Goal: Information Seeking & Learning: Find contact information

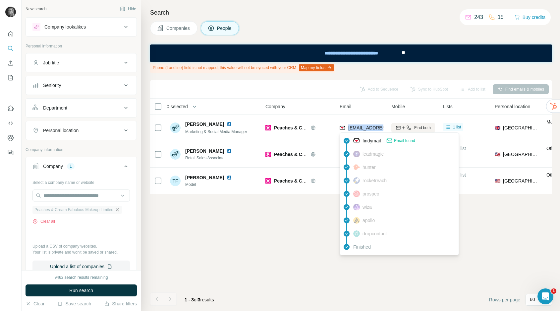
click at [118, 209] on icon "button" at bounding box center [117, 209] width 5 height 5
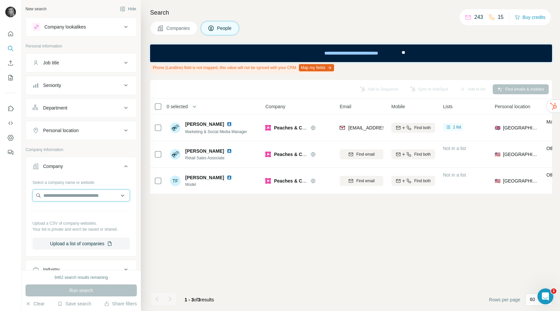
click at [94, 199] on input "text" at bounding box center [80, 195] width 97 height 12
paste input "**********"
type input "**********"
click at [84, 208] on div "Which? [DOMAIN_NAME]" at bounding box center [81, 213] width 94 height 18
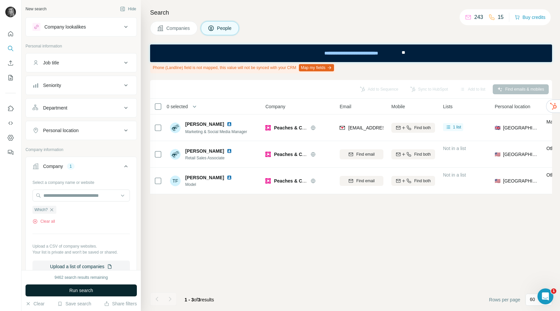
click at [84, 288] on span "Run search" at bounding box center [81, 290] width 24 height 7
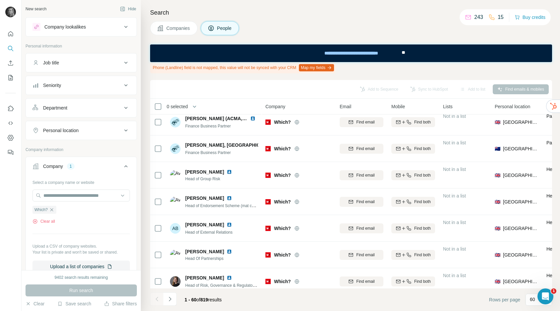
scroll to position [472, 0]
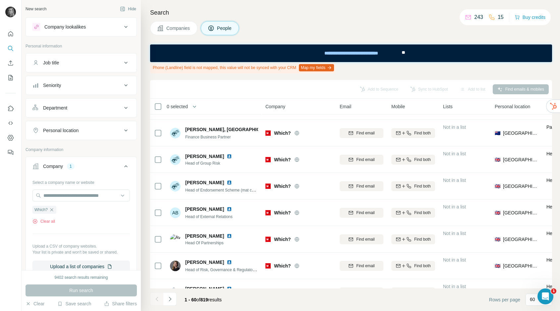
click at [88, 62] on div "Job title" at bounding box center [77, 62] width 90 height 7
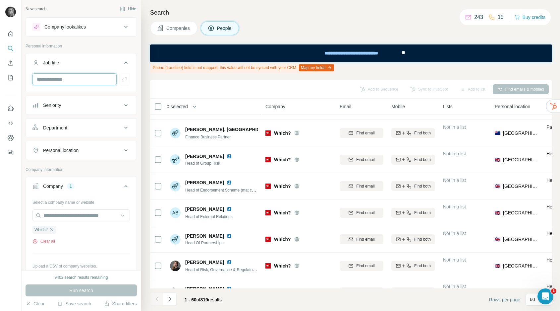
click at [81, 79] on input "text" at bounding box center [74, 79] width 84 height 12
type input "*********"
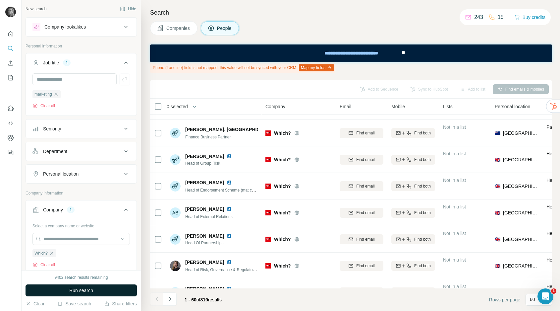
drag, startPoint x: 83, startPoint y: 285, endPoint x: 82, endPoint y: 291, distance: 6.8
click at [82, 291] on span "Run search" at bounding box center [81, 290] width 24 height 7
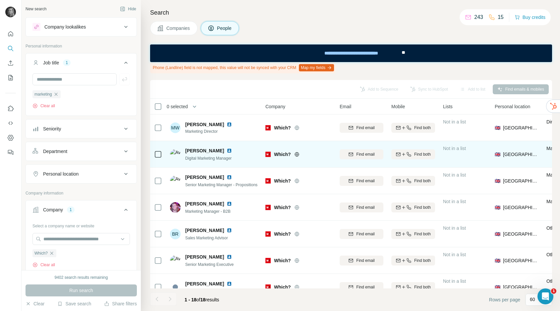
scroll to position [6, 0]
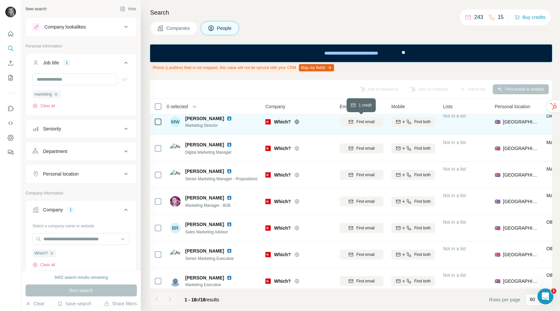
click at [368, 123] on span "Find email" at bounding box center [365, 122] width 18 height 6
click at [366, 123] on span "Find email" at bounding box center [365, 122] width 18 height 6
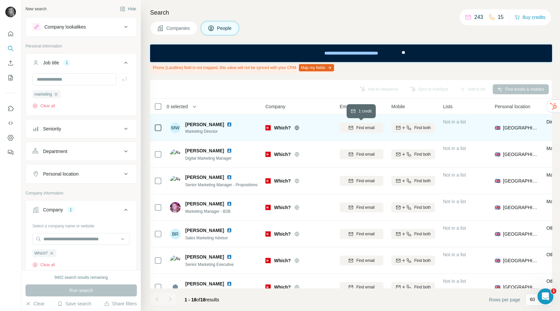
click at [360, 125] on span "Find email" at bounding box center [365, 128] width 18 height 6
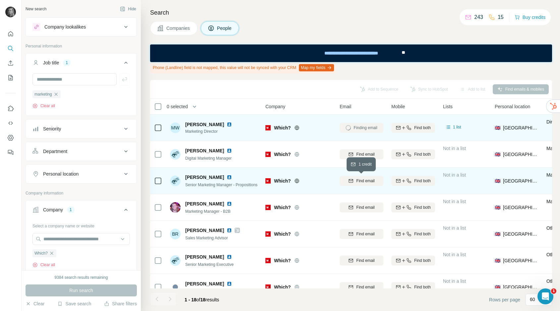
click at [366, 182] on span "Find email" at bounding box center [365, 181] width 18 height 6
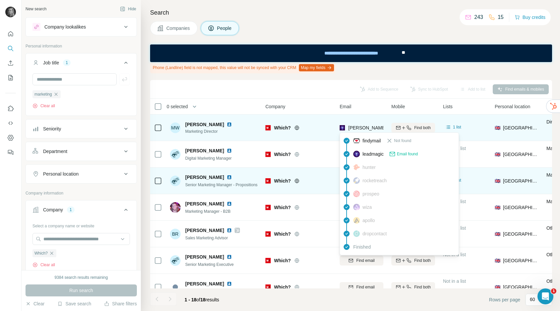
click at [363, 127] on span "[PERSON_NAME][EMAIL_ADDRESS][PERSON_NAME][DOMAIN_NAME]" at bounding box center [425, 127] width 155 height 5
click at [362, 127] on span "[PERSON_NAME][EMAIL_ADDRESS][PERSON_NAME][DOMAIN_NAME]" at bounding box center [425, 127] width 155 height 5
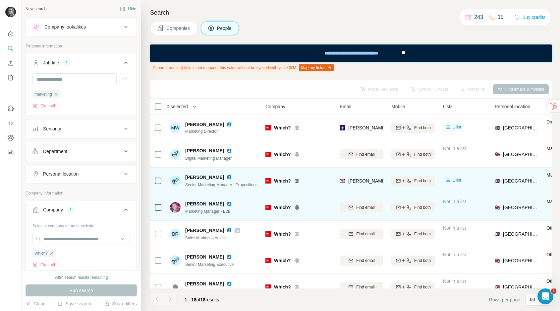
click at [296, 198] on div "Which?" at bounding box center [299, 207] width 66 height 18
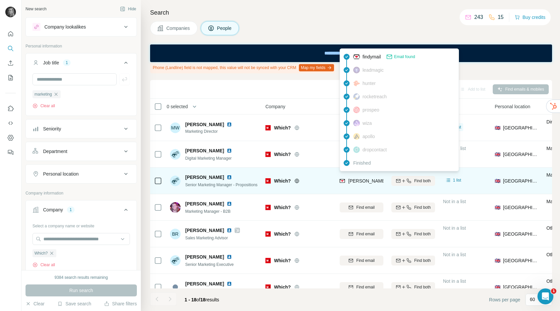
click at [360, 179] on span "[PERSON_NAME][EMAIL_ADDRESS][PERSON_NAME][DOMAIN_NAME]" at bounding box center [425, 180] width 155 height 5
copy tr "[PERSON_NAME][EMAIL_ADDRESS][PERSON_NAME][DOMAIN_NAME]"
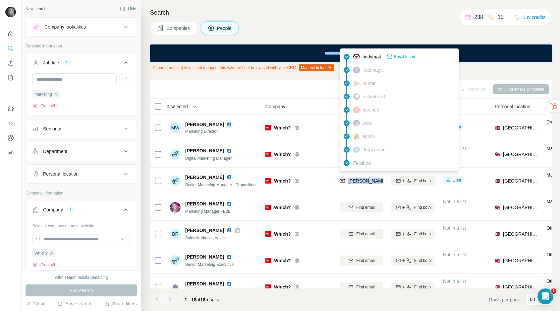
click at [54, 253] on icon "button" at bounding box center [51, 252] width 5 height 5
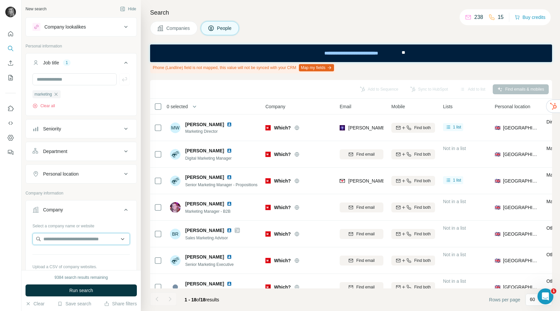
click at [58, 237] on input "text" at bounding box center [80, 239] width 97 height 12
type input "**********"
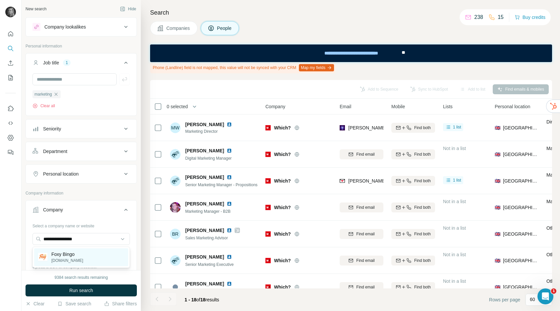
click at [65, 254] on p "Foxy Bingo" at bounding box center [67, 254] width 32 height 7
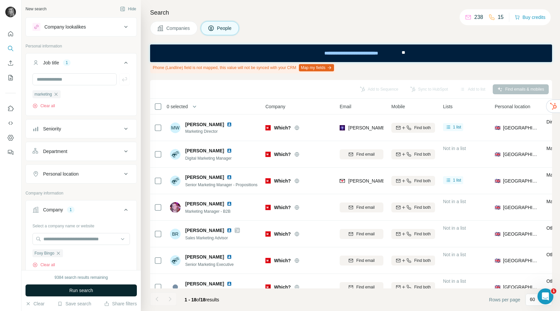
click at [69, 291] on span "Run search" at bounding box center [81, 290] width 24 height 7
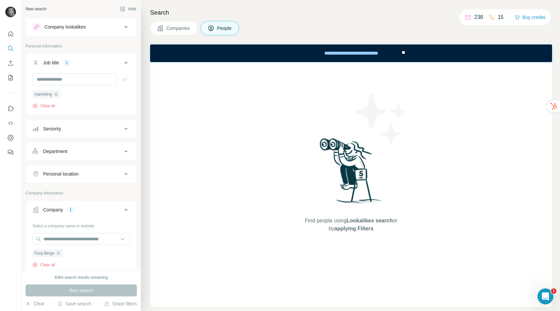
click at [178, 29] on span "Companies" at bounding box center [178, 28] width 24 height 7
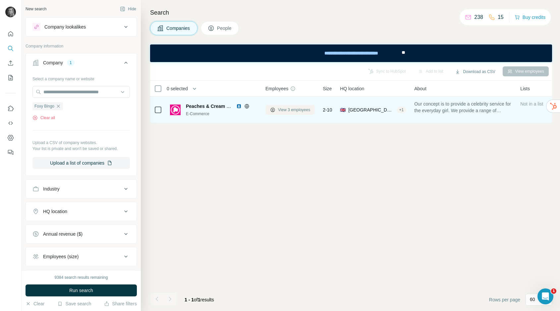
click at [302, 111] on span "View 3 employees" at bounding box center [294, 110] width 32 height 6
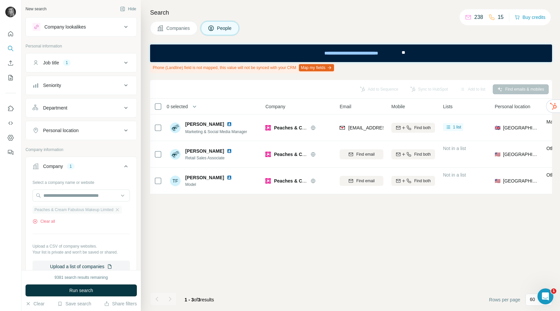
click at [122, 206] on div "Peaches & Cream Fabulous Makeup Limited" at bounding box center [77, 210] width 90 height 8
click at [120, 207] on icon "button" at bounding box center [117, 209] width 5 height 5
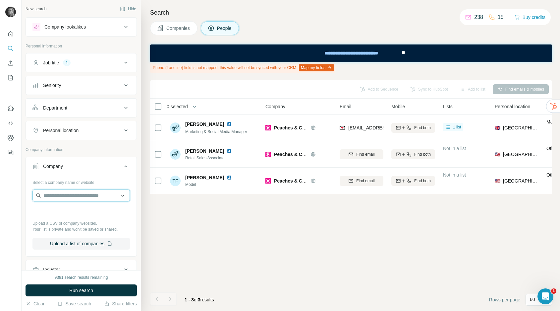
click at [85, 197] on input "text" at bounding box center [80, 195] width 97 height 12
paste input "**********"
type input "**********"
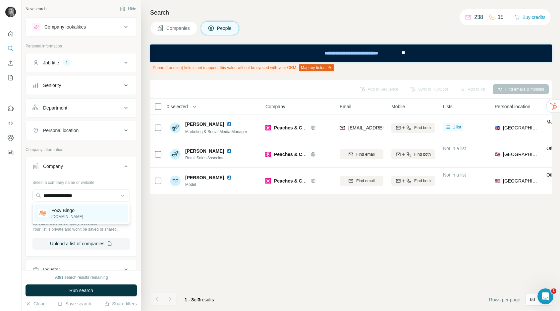
click at [78, 210] on p "Foxy Bingo" at bounding box center [67, 210] width 32 height 7
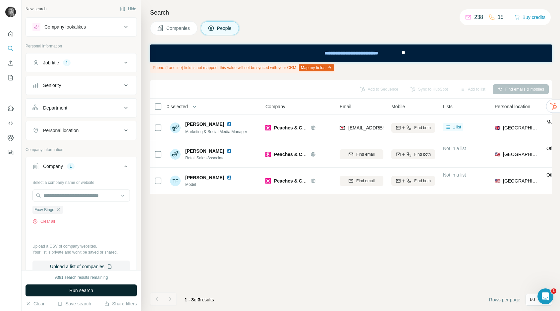
click at [81, 293] on button "Run search" at bounding box center [81, 290] width 111 height 12
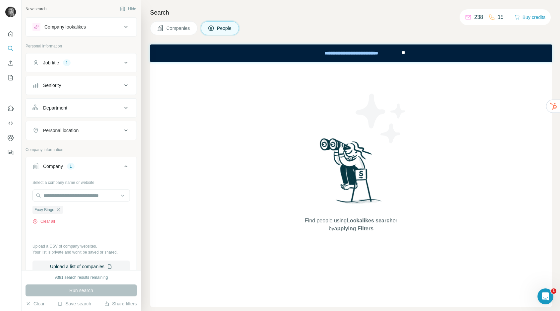
click at [188, 30] on span "Companies" at bounding box center [178, 28] width 24 height 7
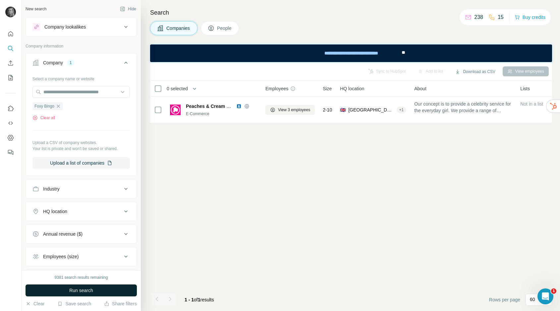
click at [111, 286] on button "Run search" at bounding box center [81, 290] width 111 height 12
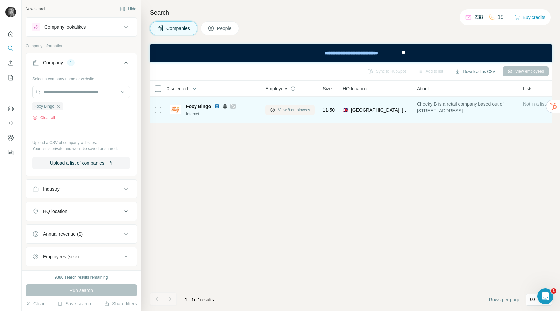
click at [285, 110] on span "View 8 employees" at bounding box center [294, 110] width 32 height 6
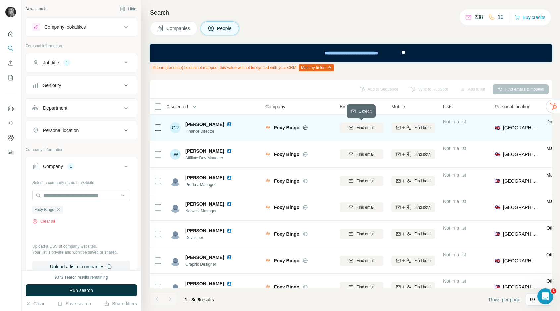
click at [369, 126] on span "Find email" at bounding box center [365, 128] width 18 height 6
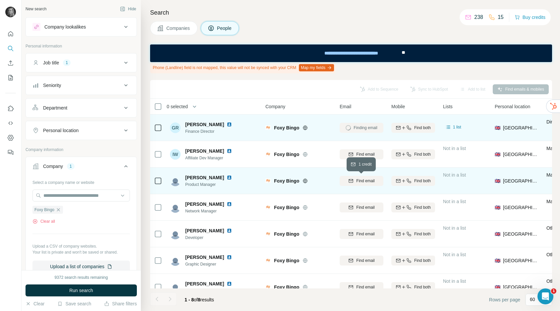
click at [360, 183] on span "Find email" at bounding box center [365, 181] width 18 height 6
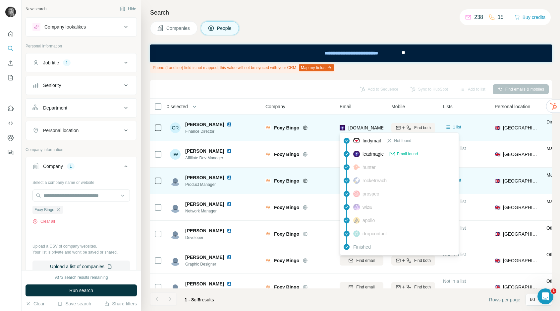
click at [359, 129] on span "[DOMAIN_NAME][EMAIL_ADDRESS][DOMAIN_NAME]" at bounding box center [406, 127] width 116 height 5
copy tr "[DOMAIN_NAME][EMAIL_ADDRESS][DOMAIN_NAME]"
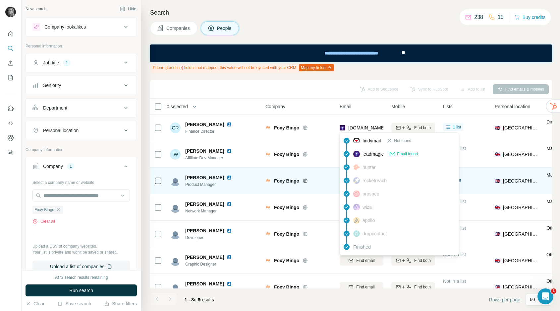
click at [319, 102] on th "Company" at bounding box center [299, 106] width 74 height 16
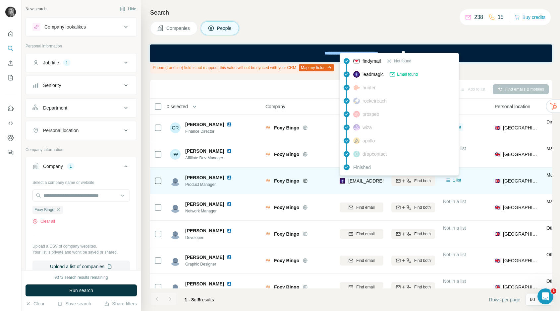
click at [361, 182] on span "[EMAIL_ADDRESS][PERSON_NAME][DOMAIN_NAME]" at bounding box center [406, 180] width 117 height 5
copy tr "[EMAIL_ADDRESS][PERSON_NAME][DOMAIN_NAME]"
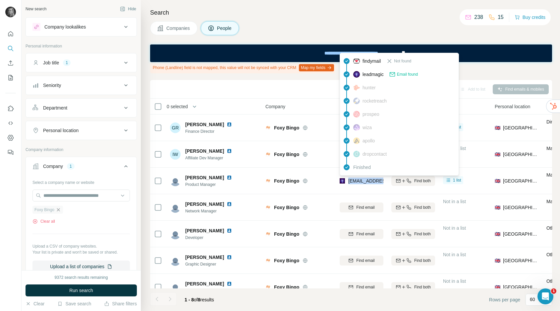
click at [59, 209] on icon "button" at bounding box center [58, 209] width 3 height 3
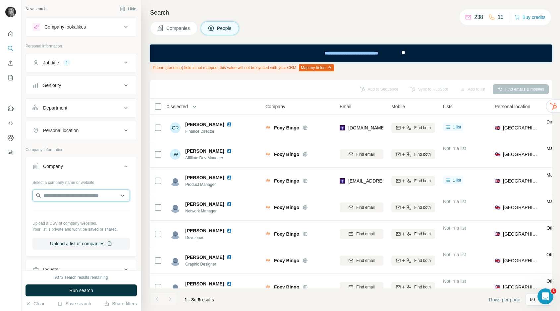
click at [64, 198] on input "text" at bounding box center [80, 195] width 97 height 12
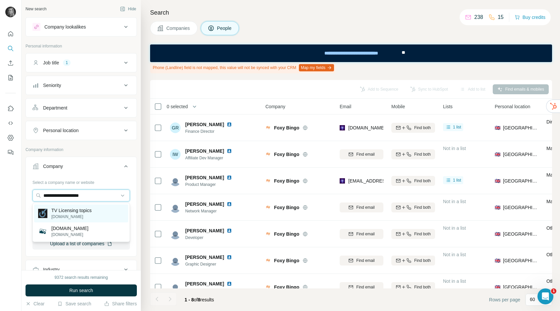
type input "**********"
click at [100, 213] on div "TV Licensing topics [DOMAIN_NAME]" at bounding box center [81, 213] width 94 height 18
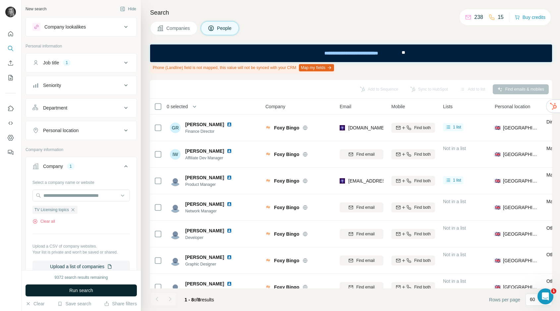
click at [95, 287] on button "Run search" at bounding box center [81, 290] width 111 height 12
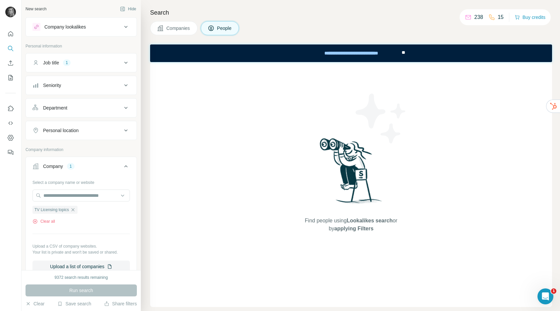
click at [180, 28] on span "Companies" at bounding box center [178, 28] width 24 height 7
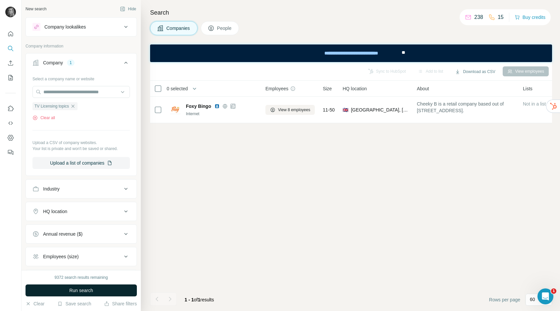
click at [103, 295] on button "Run search" at bounding box center [81, 290] width 111 height 12
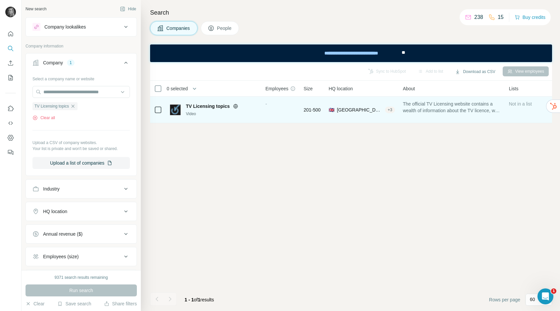
click at [276, 116] on div "-" at bounding box center [281, 109] width 30 height 18
click at [235, 103] on div "TV Licensing topics" at bounding box center [222, 106] width 72 height 7
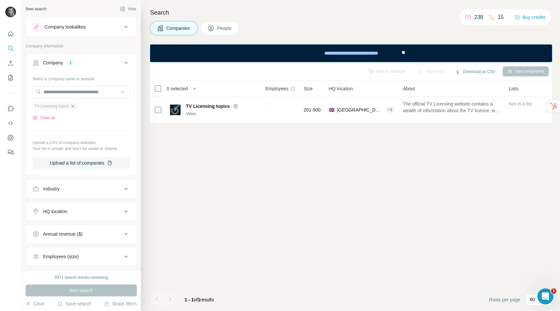
click at [73, 106] on icon "button" at bounding box center [72, 105] width 5 height 5
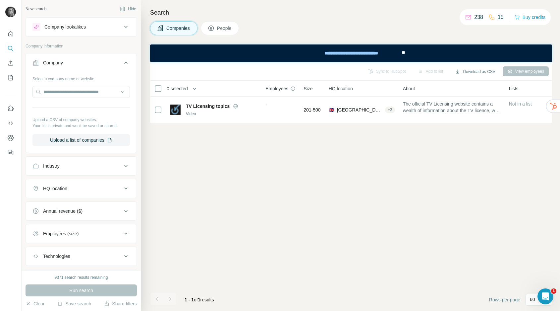
click at [74, 99] on div "Select a company name or website Upload a CSV of company websites. Your list is…" at bounding box center [80, 109] width 97 height 73
click at [74, 94] on input "text" at bounding box center [80, 92] width 97 height 12
paste input "**********"
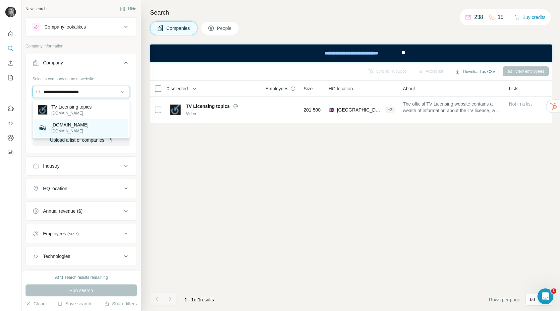
type input "**********"
click at [75, 129] on p "[DOMAIN_NAME]" at bounding box center [69, 131] width 37 height 6
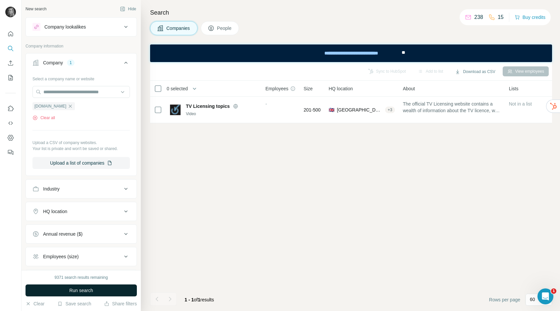
click at [88, 290] on span "Run search" at bounding box center [81, 290] width 24 height 7
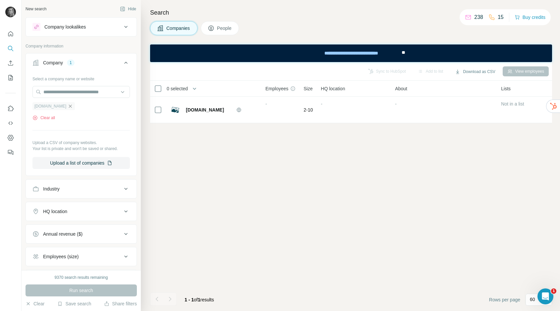
click at [73, 106] on icon "button" at bounding box center [70, 105] width 5 height 5
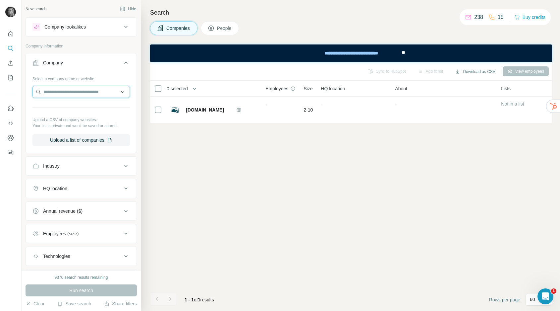
click at [91, 89] on input "text" at bounding box center [80, 92] width 97 height 12
type input "**********"
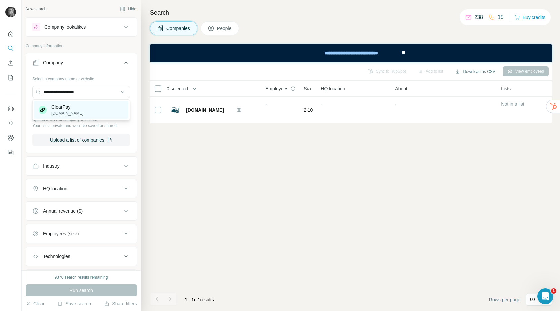
click at [81, 112] on div "ClearPay [DOMAIN_NAME]" at bounding box center [81, 110] width 94 height 18
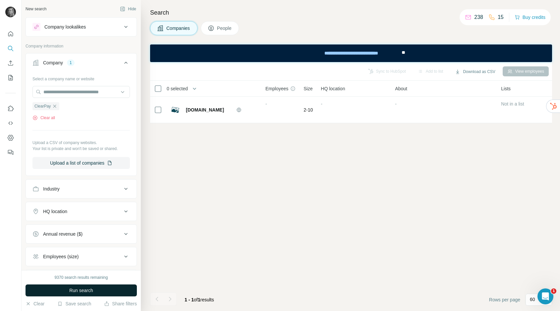
click at [83, 289] on span "Run search" at bounding box center [81, 290] width 24 height 7
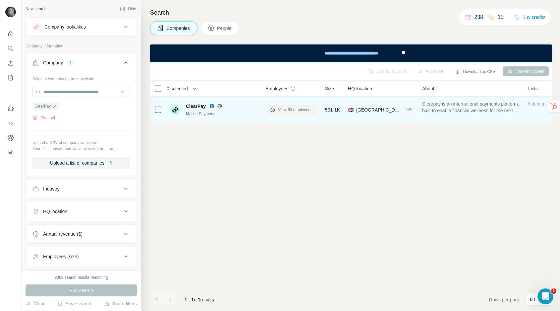
click at [290, 108] on span "View 80 employees" at bounding box center [295, 110] width 34 height 6
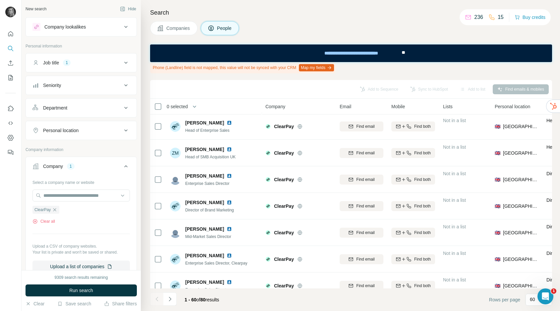
scroll to position [241, 0]
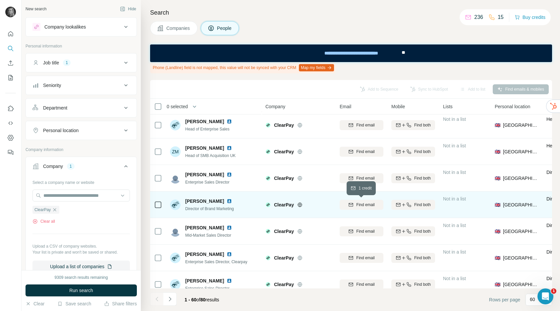
click at [367, 205] on span "Find email" at bounding box center [365, 205] width 18 height 6
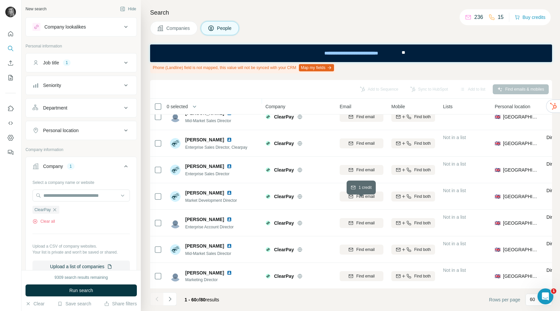
scroll to position [357, 0]
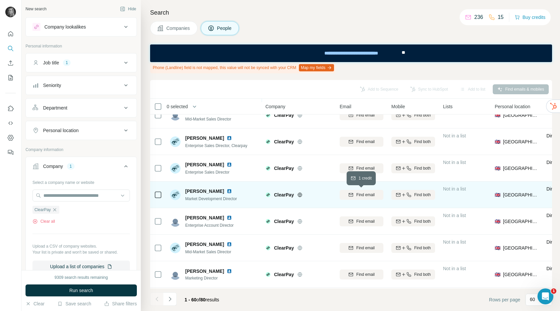
click at [373, 193] on span "Find email" at bounding box center [365, 195] width 18 height 6
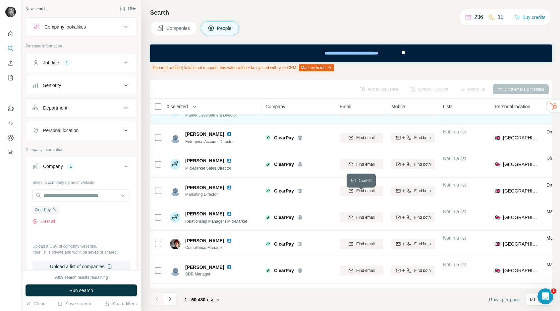
scroll to position [442, 0]
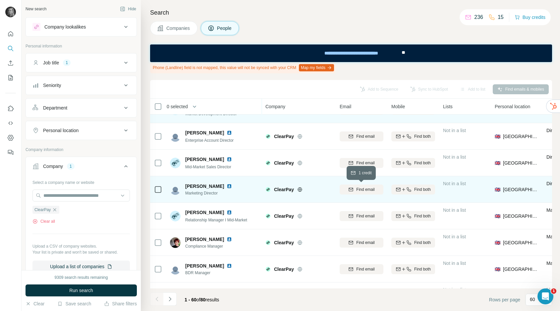
click at [366, 188] on span "Find email" at bounding box center [365, 189] width 18 height 6
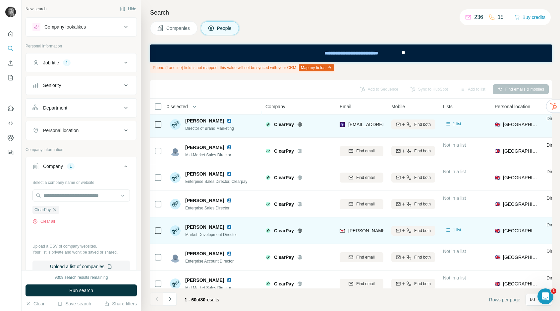
scroll to position [319, 0]
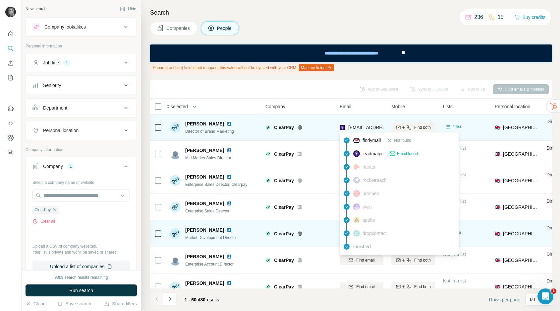
click at [362, 128] on span "[EMAIL_ADDRESS][PERSON_NAME][DOMAIN_NAME]" at bounding box center [406, 127] width 117 height 5
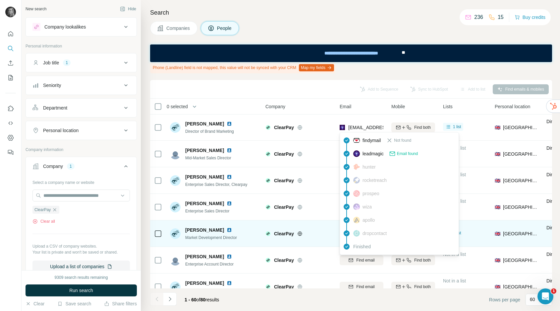
click at [317, 97] on div "Add to Sequence Sync to HubSpot Add to list Find emails & mobiles" at bounding box center [351, 89] width 402 height 19
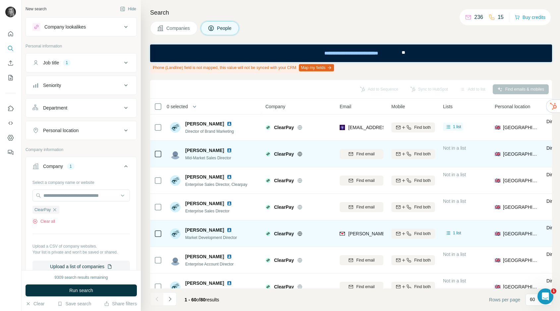
scroll to position [342, 0]
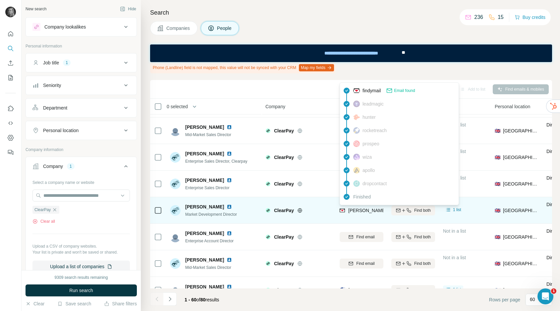
click at [360, 210] on span "[PERSON_NAME][EMAIL_ADDRESS][PERSON_NAME][DOMAIN_NAME]" at bounding box center [425, 210] width 155 height 5
copy tr "[PERSON_NAME][EMAIL_ADDRESS][PERSON_NAME][DOMAIN_NAME]"
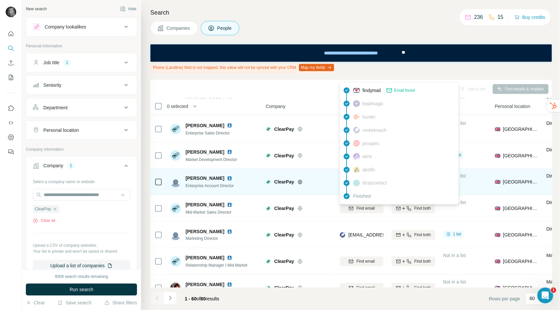
scroll to position [399, 0]
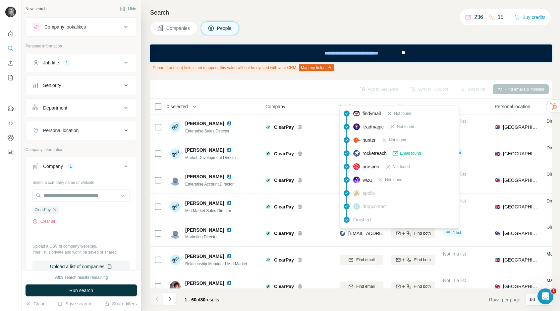
click at [370, 235] on span "[EMAIL_ADDRESS][DOMAIN_NAME]" at bounding box center [387, 232] width 79 height 5
copy tr "[EMAIL_ADDRESS][DOMAIN_NAME]"
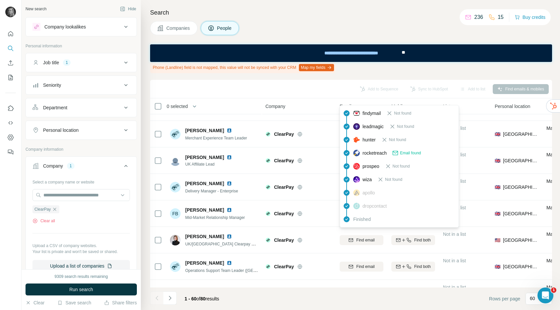
scroll to position [615, 0]
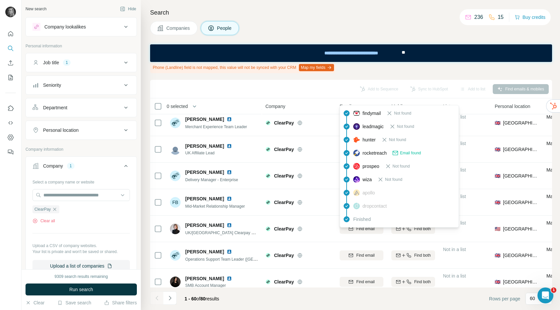
drag, startPoint x: 57, startPoint y: 209, endPoint x: 63, endPoint y: 188, distance: 21.7
click at [57, 209] on icon "button" at bounding box center [54, 209] width 5 height 5
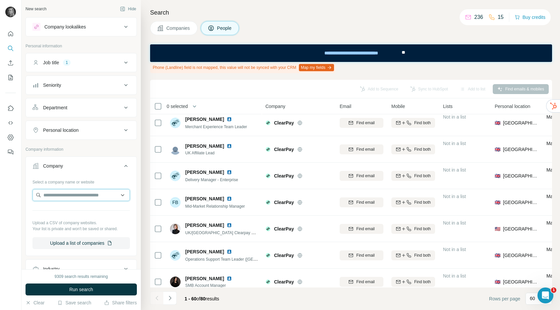
click at [64, 194] on input "text" at bounding box center [80, 195] width 97 height 12
paste input "**********"
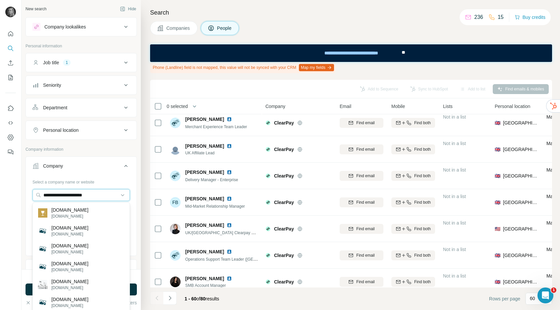
drag, startPoint x: 59, startPoint y: 197, endPoint x: 31, endPoint y: 196, distance: 27.9
click at [31, 196] on div "**********" at bounding box center [81, 216] width 111 height 78
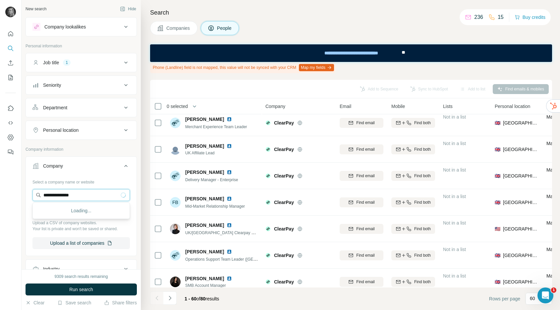
click at [89, 198] on input "**********" at bounding box center [80, 195] width 97 height 12
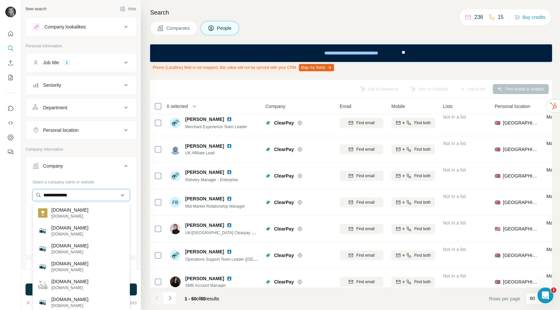
click at [84, 195] on input "**********" at bounding box center [80, 195] width 97 height 12
click at [126, 196] on input "**********" at bounding box center [80, 195] width 97 height 12
click at [124, 196] on input "**********" at bounding box center [80, 195] width 97 height 12
drag, startPoint x: 99, startPoint y: 196, endPoint x: 10, endPoint y: 190, distance: 89.4
click at [12, 190] on div "**********" at bounding box center [280, 155] width 560 height 310
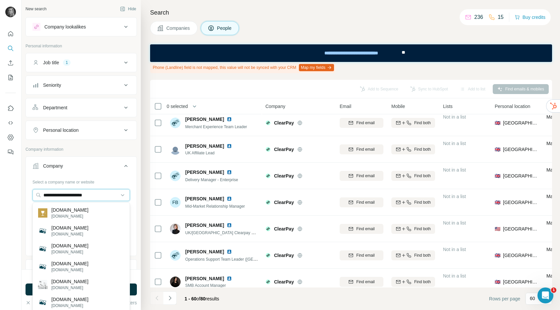
drag, startPoint x: 101, startPoint y: 194, endPoint x: 17, endPoint y: 189, distance: 84.7
click at [17, 189] on div "**********" at bounding box center [280, 155] width 560 height 310
paste input "text"
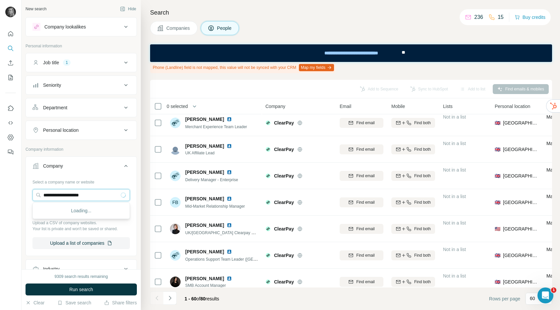
type input "**********"
click at [80, 212] on p "[PERSON_NAME] UK" at bounding box center [74, 210] width 46 height 7
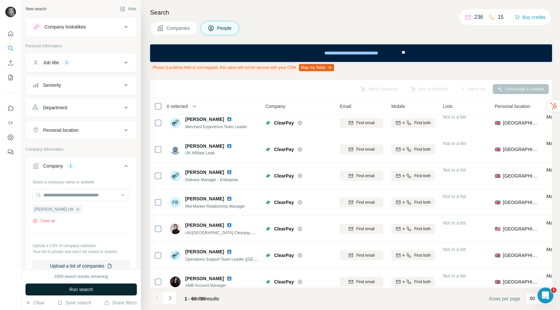
click at [83, 291] on span "Run search" at bounding box center [81, 289] width 24 height 7
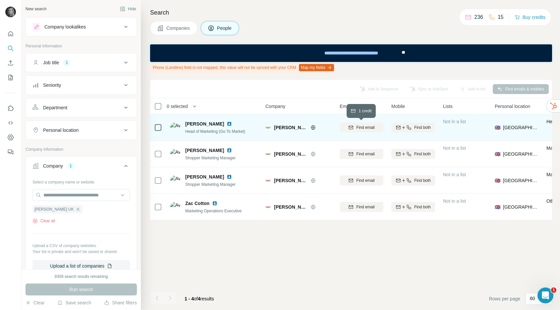
click at [362, 130] on span "Find email" at bounding box center [365, 128] width 18 height 6
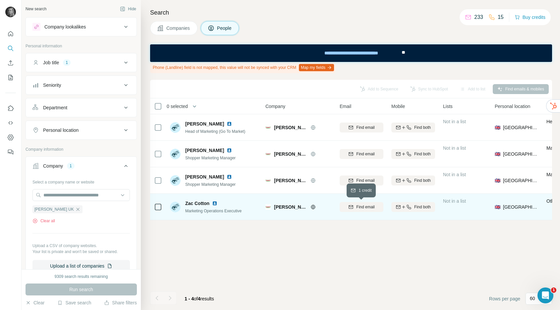
click at [352, 205] on icon "button" at bounding box center [350, 207] width 5 height 5
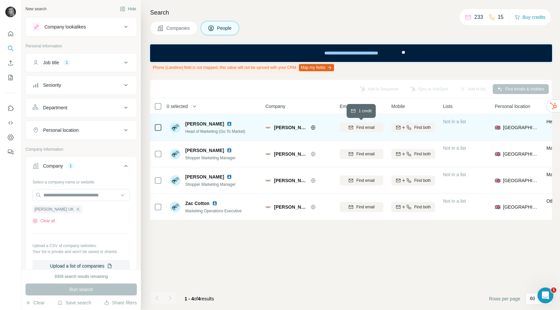
click at [363, 128] on span "Find email" at bounding box center [365, 128] width 18 height 6
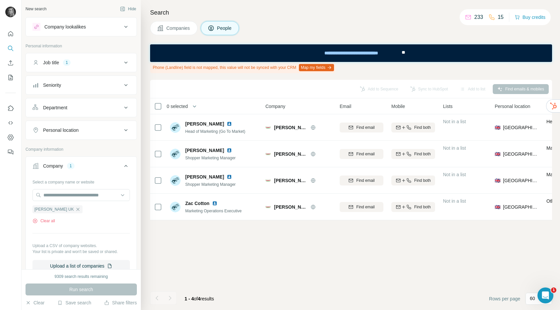
click at [309, 250] on div "Add to Sequence Sync to HubSpot Add to list Find emails & mobiles 0 selected Pe…" at bounding box center [351, 195] width 402 height 230
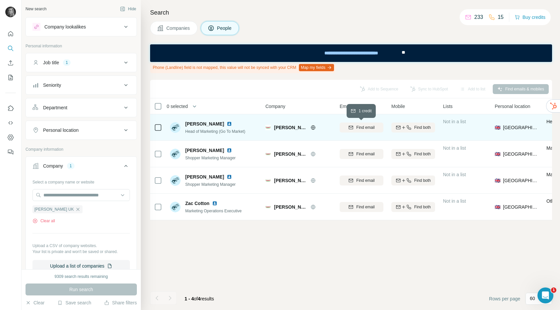
click at [364, 126] on span "Find email" at bounding box center [365, 128] width 18 height 6
click at [364, 125] on span "Find email" at bounding box center [365, 128] width 18 height 6
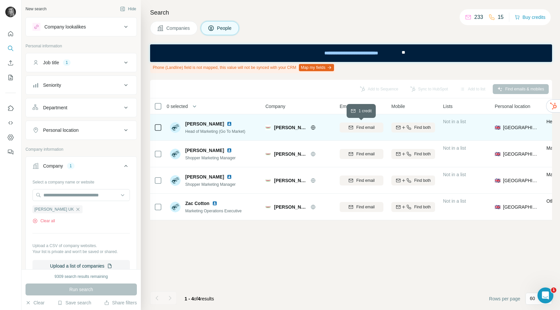
click at [364, 125] on span "Find email" at bounding box center [365, 128] width 18 height 6
click at [363, 125] on span "Find email" at bounding box center [365, 128] width 18 height 6
click at [364, 122] on div "Find email" at bounding box center [362, 127] width 44 height 18
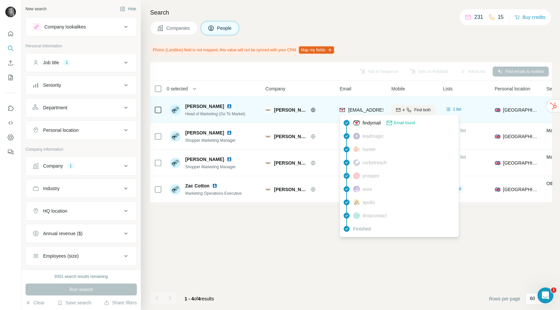
click at [361, 109] on span "[EMAIL_ADDRESS][DOMAIN_NAME]" at bounding box center [387, 109] width 79 height 5
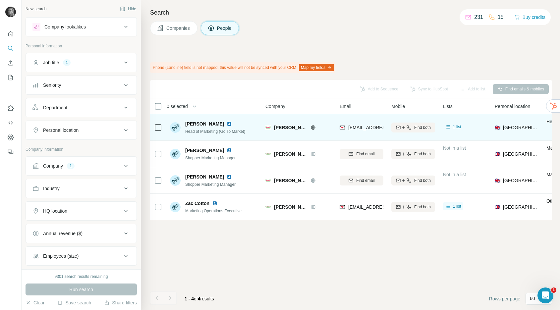
click at [361, 109] on div "Email" at bounding box center [362, 106] width 44 height 8
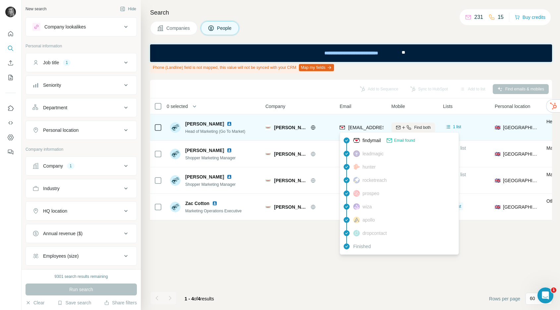
click at [361, 125] on span "msteggles@krispykreme.co.uk" at bounding box center [387, 127] width 79 height 5
copy tr "msteggles@krispykreme.co.uk"
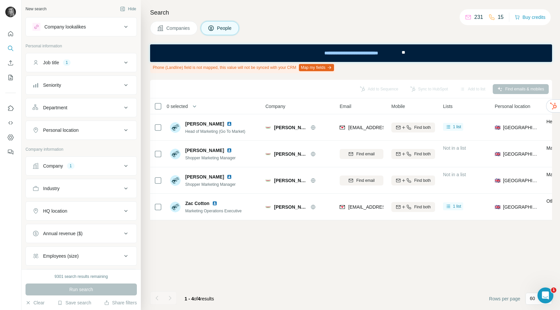
click at [299, 255] on div "Add to Sequence Sync to HubSpot Add to list Find emails & mobiles 0 selected Pe…" at bounding box center [351, 195] width 402 height 230
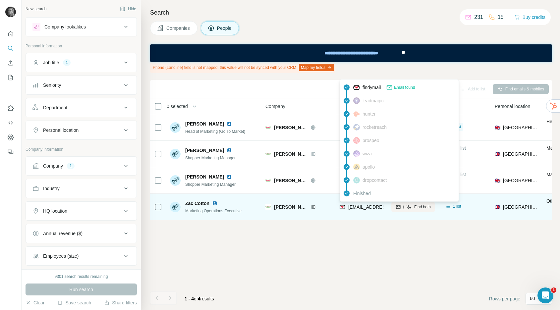
click at [361, 207] on span "zcotton@krispykreme.co.uk" at bounding box center [387, 207] width 79 height 5
copy tr "zcotton@krispykreme.co.uk"
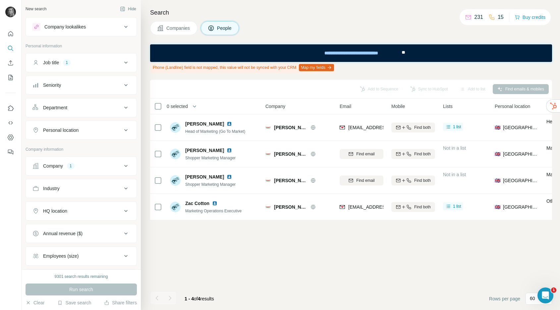
click at [269, 292] on footer "1 - 4 of 4 results Rows per page 60" at bounding box center [351, 299] width 402 height 23
click at [84, 169] on button "Company 1" at bounding box center [81, 166] width 111 height 16
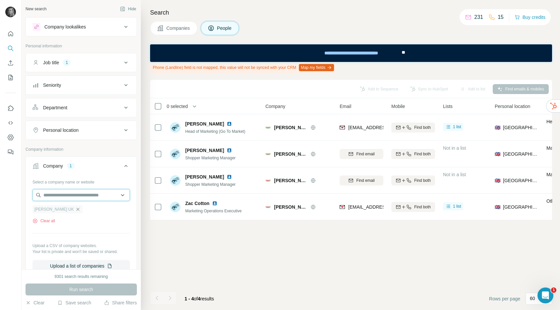
click at [76, 193] on input "text" at bounding box center [80, 195] width 97 height 12
paste input "**********"
type input "**********"
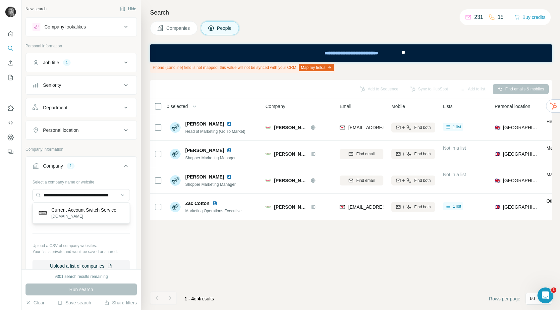
click at [86, 211] on p "Current Account Switch Service" at bounding box center [83, 210] width 65 height 7
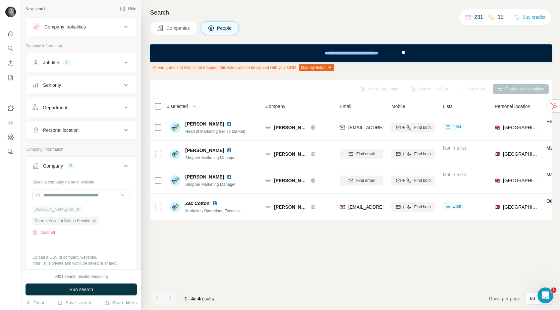
scroll to position [0, 0]
click at [69, 206] on div "[PERSON_NAME] UK" at bounding box center [57, 210] width 50 height 8
click at [76, 210] on icon "button" at bounding box center [77, 209] width 3 height 3
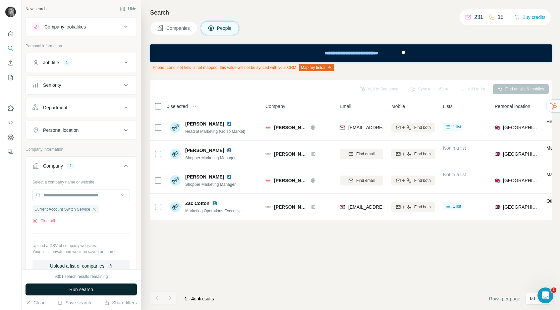
click at [92, 291] on span "Run search" at bounding box center [81, 289] width 24 height 7
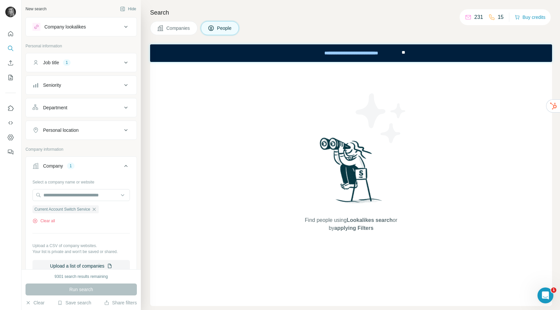
click at [168, 27] on span "Companies" at bounding box center [178, 28] width 24 height 7
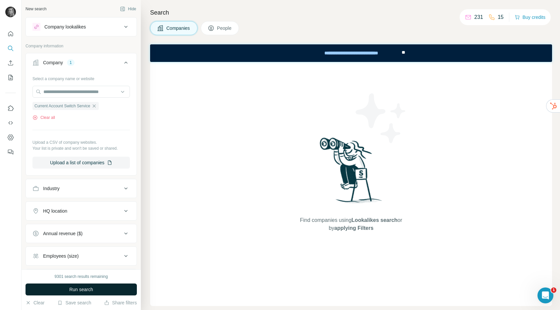
click at [119, 291] on button "Run search" at bounding box center [81, 290] width 111 height 12
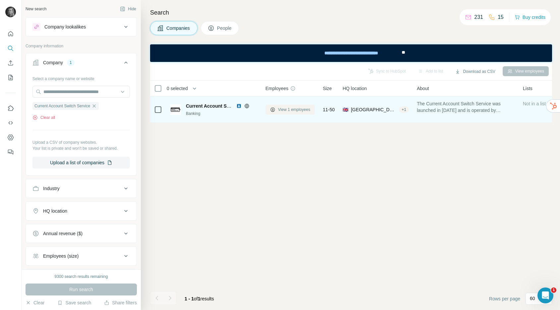
click at [298, 107] on span "View 1 employees" at bounding box center [294, 110] width 32 height 6
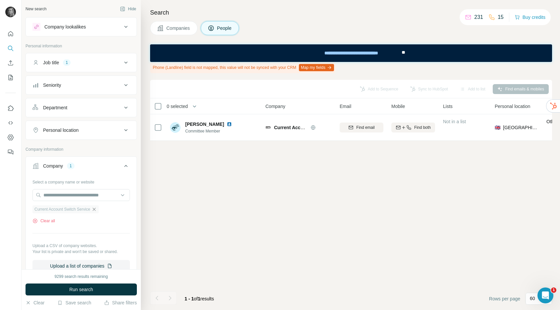
click at [97, 208] on icon "button" at bounding box center [94, 209] width 5 height 5
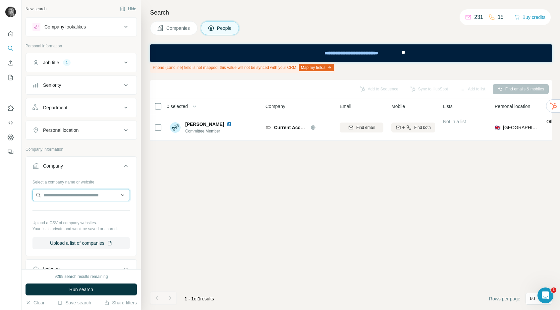
click at [98, 189] on input "text" at bounding box center [80, 195] width 97 height 12
type input "**********"
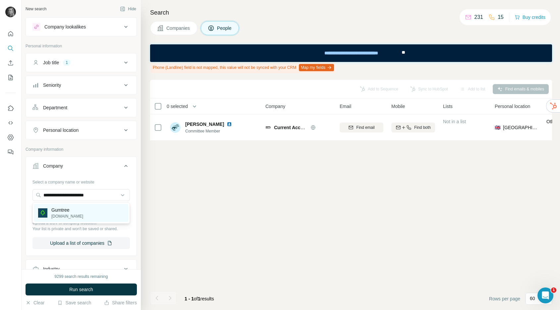
click at [67, 213] on p "Gumtree" at bounding box center [67, 210] width 32 height 7
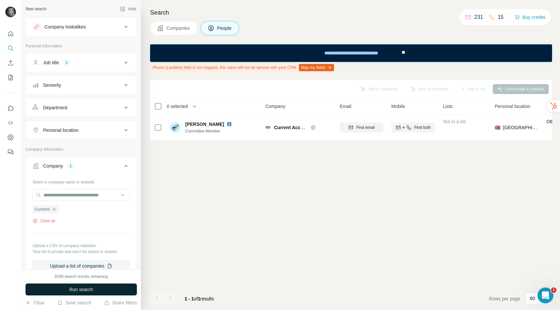
click at [77, 294] on button "Run search" at bounding box center [81, 290] width 111 height 12
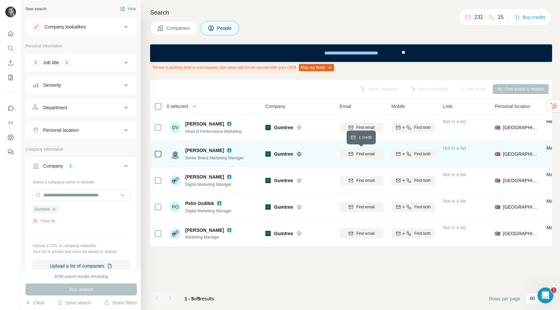
click at [371, 152] on span "Find email" at bounding box center [365, 154] width 18 height 6
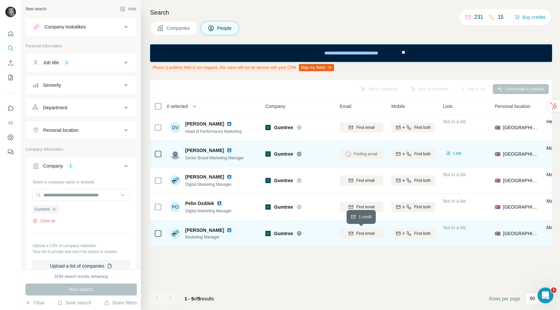
click at [371, 231] on span "Find email" at bounding box center [365, 234] width 18 height 6
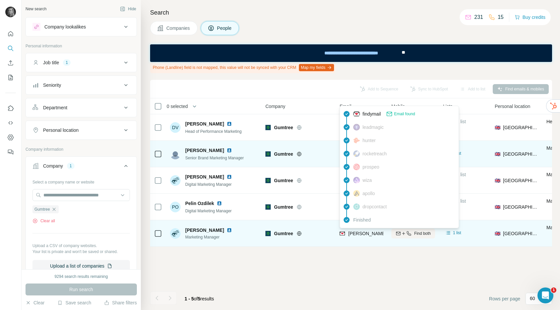
click at [358, 232] on span "rachel@gumtree.com" at bounding box center [406, 233] width 117 height 5
copy tr "rachel@gumtree.com"
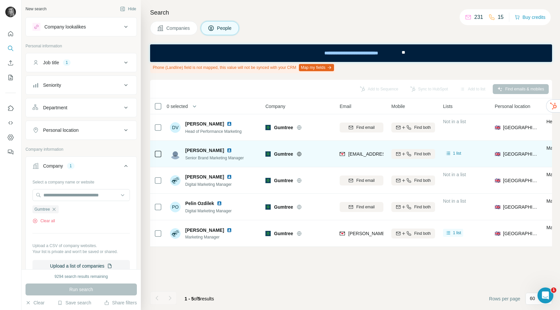
click at [348, 279] on div "Add to Sequence Sync to HubSpot Add to list Find emails & mobiles 0 selected Pe…" at bounding box center [351, 195] width 402 height 230
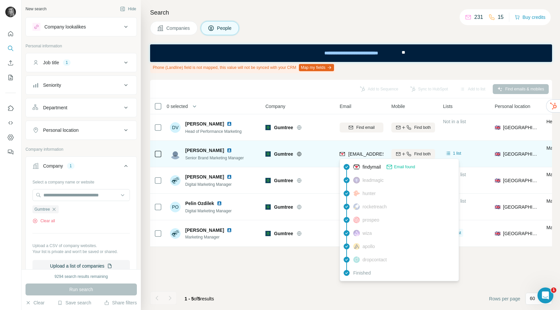
click at [364, 154] on span "dilous@gumtree.com" at bounding box center [387, 154] width 79 height 5
copy tr "dilous@gumtree.com"
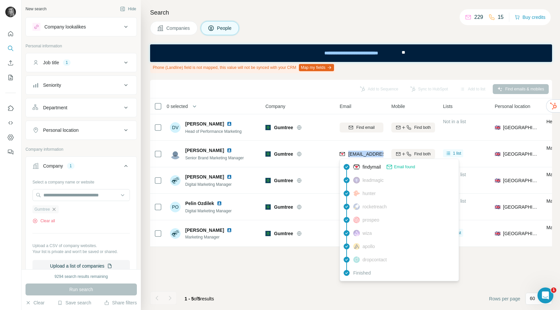
click at [56, 209] on icon "button" at bounding box center [53, 209] width 5 height 5
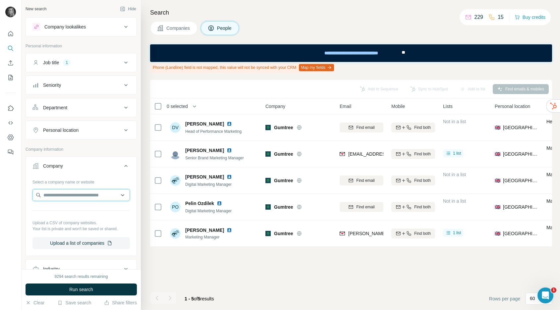
click at [70, 191] on input "text" at bounding box center [80, 195] width 97 height 12
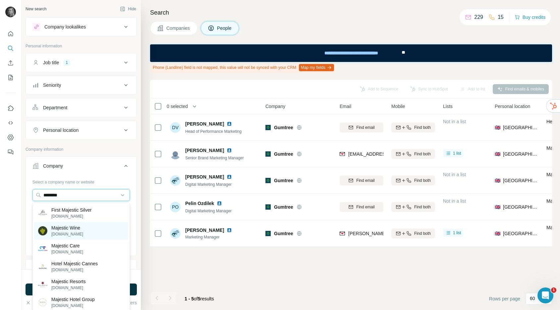
type input "********"
click at [61, 239] on div "Majestic Wine majestic.co.uk" at bounding box center [81, 231] width 94 height 18
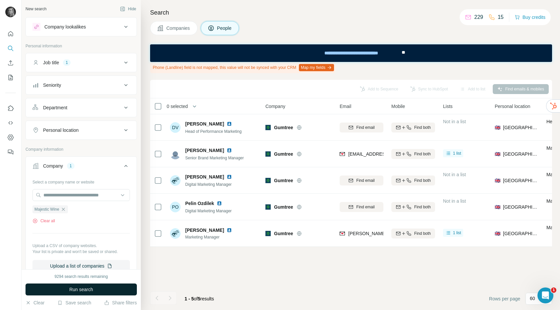
click at [73, 289] on span "Run search" at bounding box center [81, 289] width 24 height 7
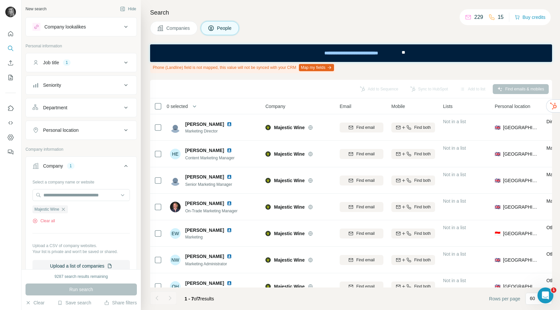
click at [180, 23] on button "Companies" at bounding box center [173, 28] width 47 height 14
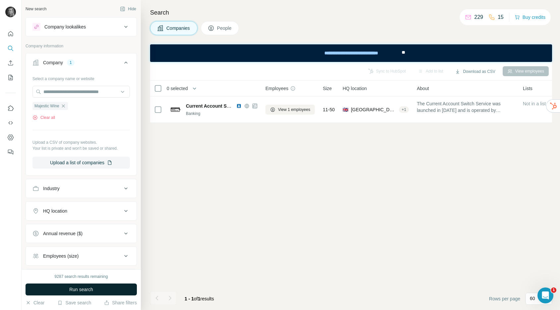
click at [92, 291] on span "Run search" at bounding box center [81, 289] width 24 height 7
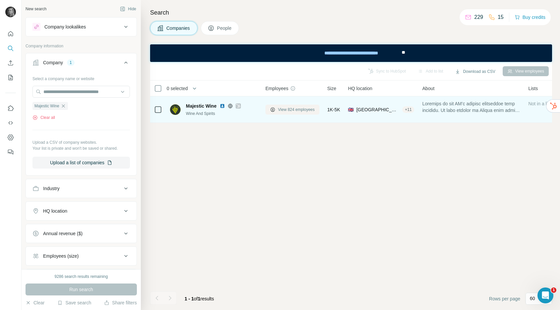
click at [299, 109] on span "View 824 employees" at bounding box center [296, 110] width 37 height 6
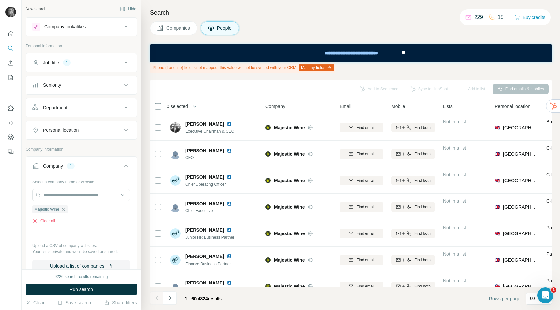
click at [90, 62] on div "Job title 1" at bounding box center [77, 62] width 90 height 7
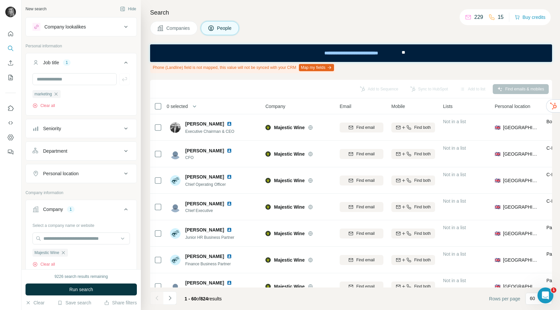
click at [126, 78] on div at bounding box center [80, 79] width 97 height 12
click at [90, 78] on input "text" at bounding box center [74, 79] width 84 height 12
type input "*********"
click at [78, 287] on span "Run search" at bounding box center [81, 289] width 24 height 7
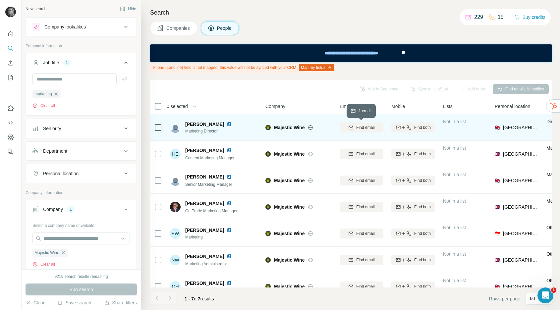
click at [366, 125] on span "Find email" at bounding box center [365, 128] width 18 height 6
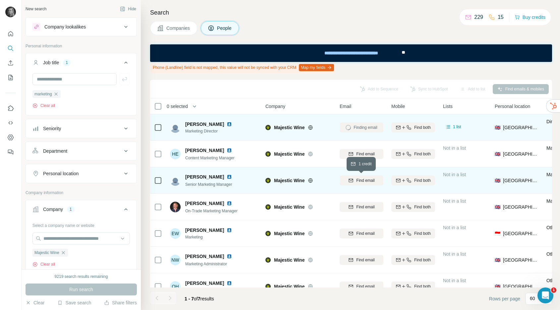
click at [367, 180] on span "Find email" at bounding box center [365, 181] width 18 height 6
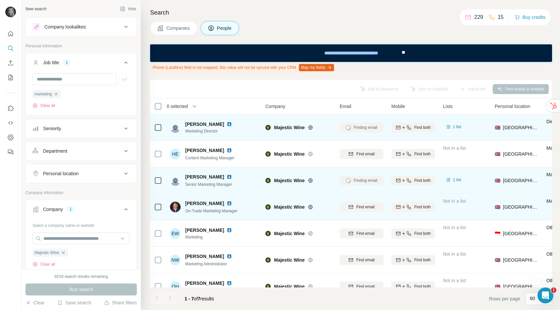
scroll to position [12, 0]
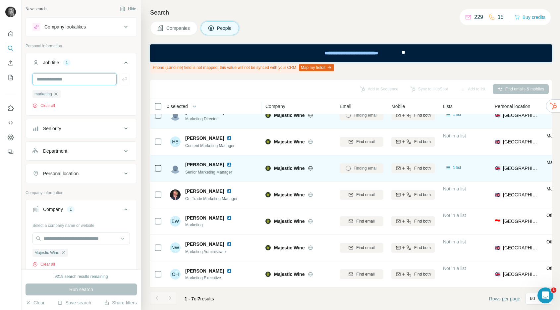
click at [71, 80] on input "text" at bounding box center [74, 79] width 84 height 12
type input "*****"
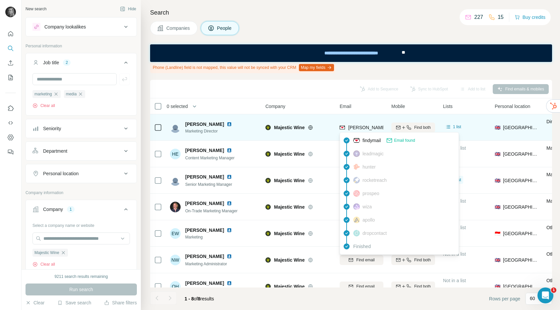
click at [363, 128] on span "nick.jackman@majestic.co.uk" at bounding box center [425, 127] width 155 height 5
copy tr "nick.jackman@majestic.co.uk"
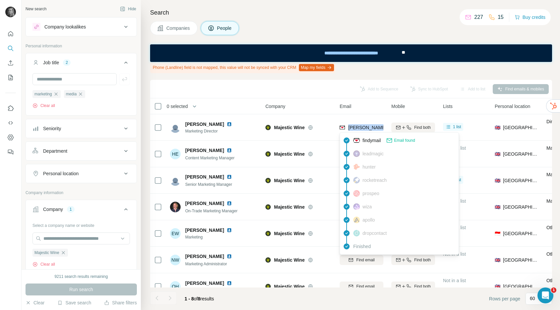
click at [246, 95] on div "Add to Sequence Sync to HubSpot Add to list Find emails & mobiles" at bounding box center [351, 89] width 402 height 19
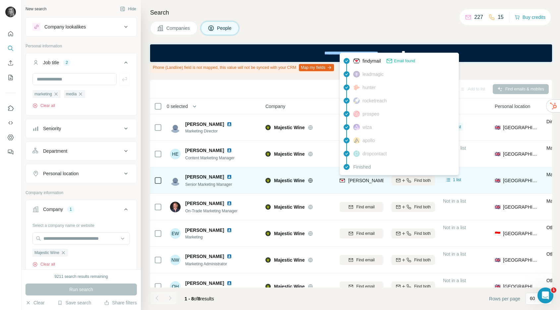
click at [368, 180] on span "katherine.jacobs@majestic.co.uk" at bounding box center [425, 180] width 155 height 5
copy tr "katherine.jacobs@majestic.co.uk"
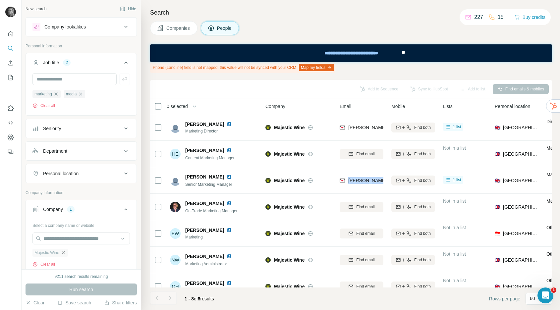
click at [63, 253] on icon "button" at bounding box center [63, 252] width 5 height 5
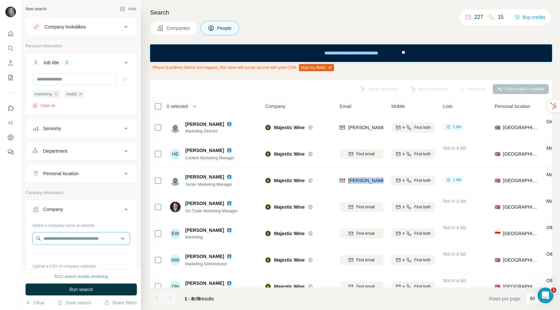
click at [70, 240] on input "text" at bounding box center [80, 239] width 97 height 12
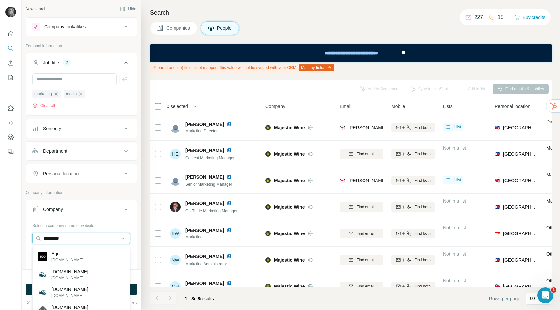
type input "*********"
click at [79, 255] on div "Ego ego.co.uk" at bounding box center [81, 257] width 94 height 18
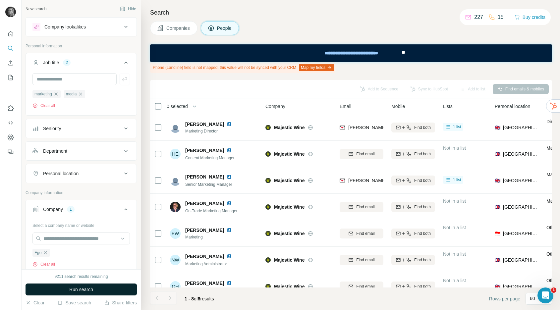
click at [80, 288] on span "Run search" at bounding box center [81, 289] width 24 height 7
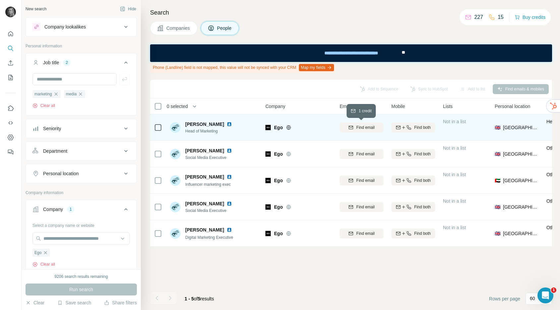
click at [364, 129] on span "Find email" at bounding box center [365, 128] width 18 height 6
click at [45, 252] on icon "button" at bounding box center [45, 252] width 5 height 5
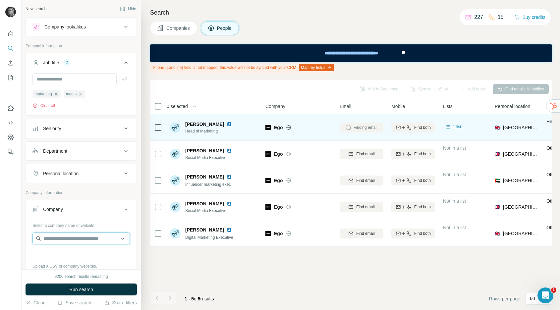
click at [55, 243] on input "text" at bounding box center [80, 239] width 97 height 12
paste input "**********"
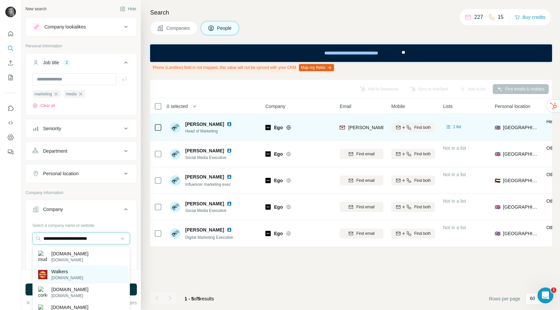
type input "**********"
click at [61, 277] on p "walkers.co.uk" at bounding box center [67, 278] width 32 height 6
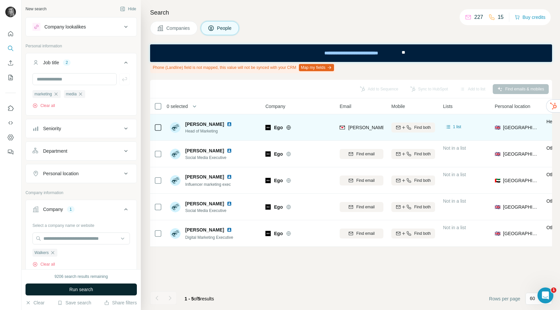
click at [64, 286] on button "Run search" at bounding box center [81, 290] width 111 height 12
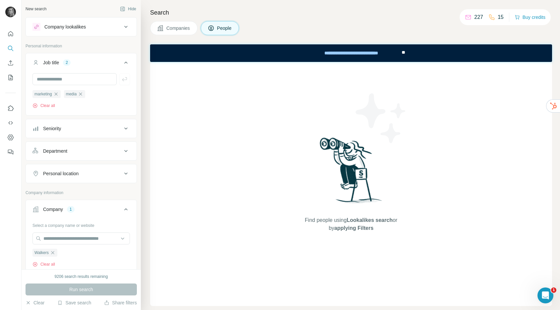
click at [165, 31] on button "Companies" at bounding box center [173, 28] width 47 height 14
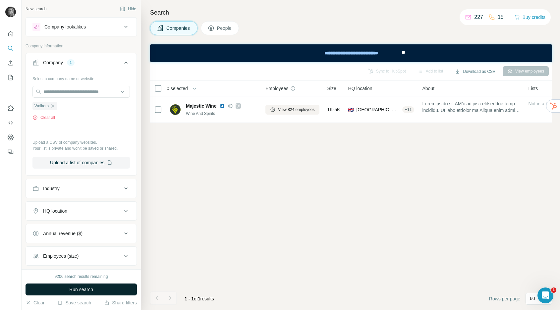
click at [98, 289] on button "Run search" at bounding box center [81, 290] width 111 height 12
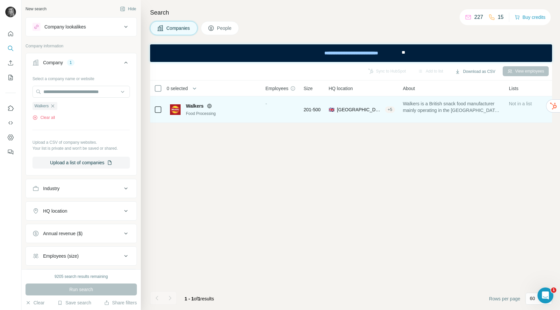
click at [275, 105] on div "-" at bounding box center [281, 109] width 30 height 18
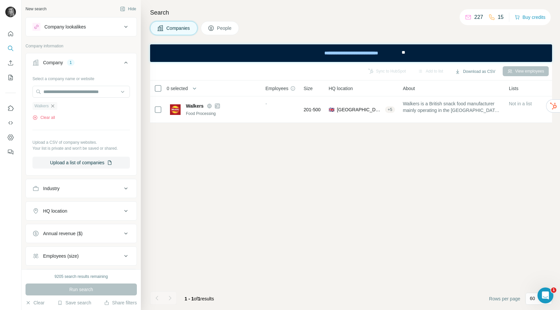
click at [54, 104] on icon "button" at bounding box center [52, 105] width 5 height 5
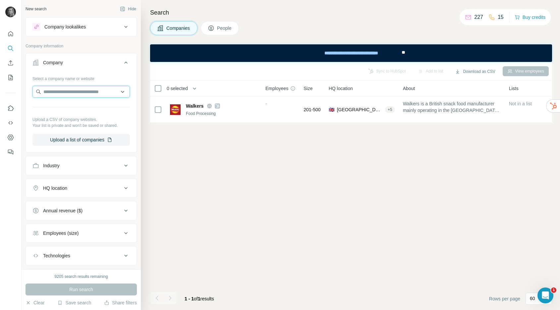
click at [60, 94] on input "text" at bounding box center [80, 92] width 97 height 12
paste input "**********"
type input "**********"
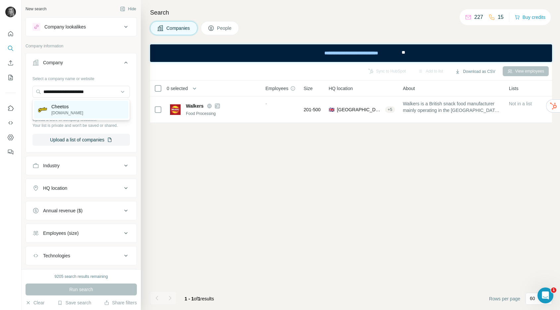
click at [74, 108] on p "Cheetos" at bounding box center [67, 106] width 32 height 7
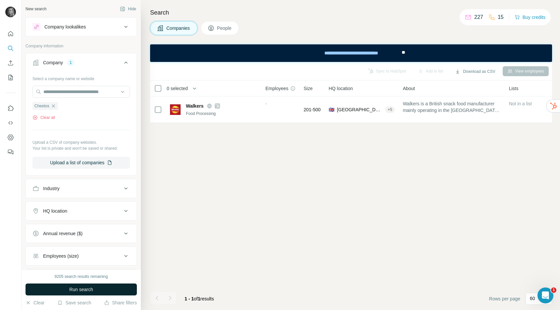
click at [78, 288] on span "Run search" at bounding box center [81, 289] width 24 height 7
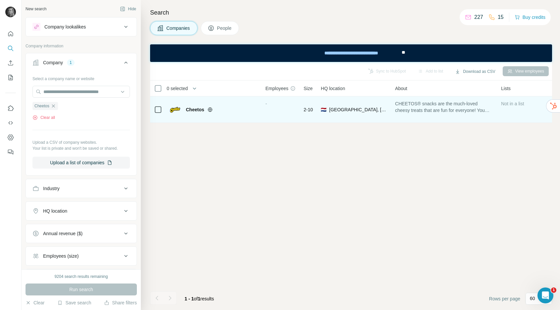
scroll to position [0, 359]
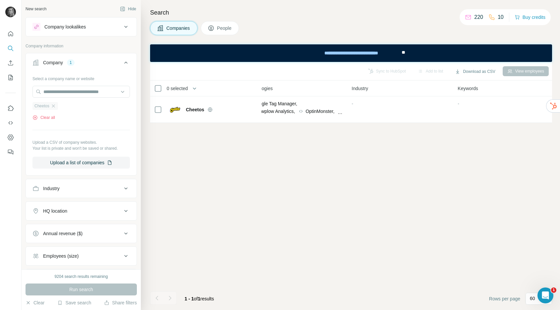
click at [57, 105] on div "Cheetos" at bounding box center [45, 106] width 26 height 8
click at [55, 106] on icon "button" at bounding box center [53, 105] width 5 height 5
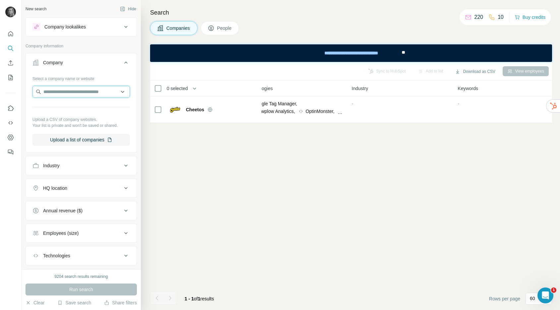
click at [59, 92] on input "text" at bounding box center [80, 92] width 97 height 12
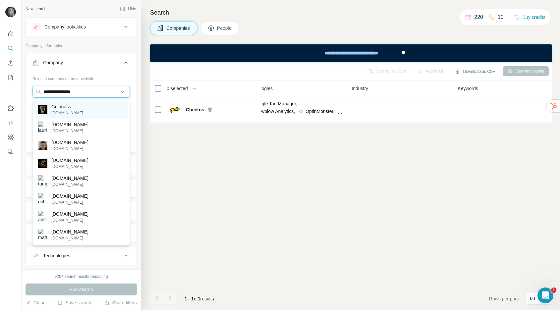
type input "**********"
click at [64, 111] on p "guinness.com" at bounding box center [67, 113] width 32 height 6
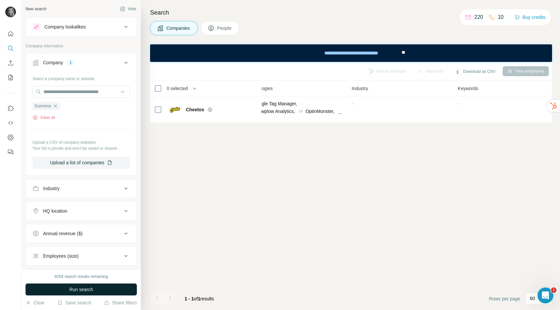
click at [76, 284] on button "Run search" at bounding box center [81, 290] width 111 height 12
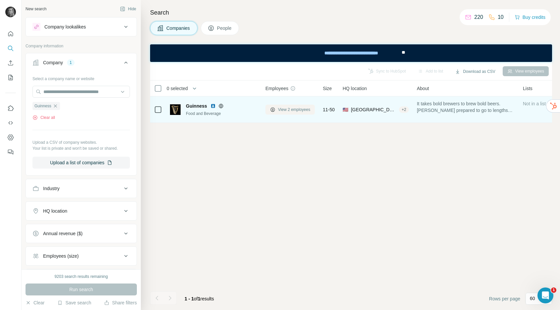
click at [281, 108] on span "View 2 employees" at bounding box center [294, 110] width 32 height 6
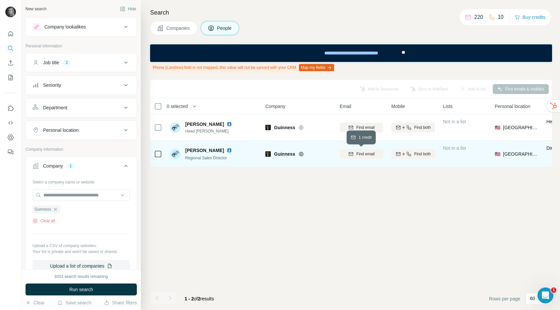
click at [362, 154] on span "Find email" at bounding box center [365, 154] width 18 height 6
click at [56, 209] on icon "button" at bounding box center [55, 209] width 5 height 5
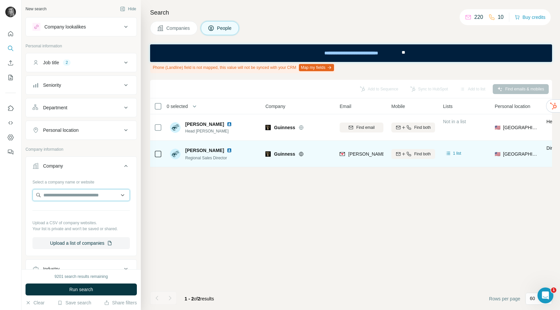
click at [56, 196] on input "text" at bounding box center [80, 195] width 97 height 12
type input "**********"
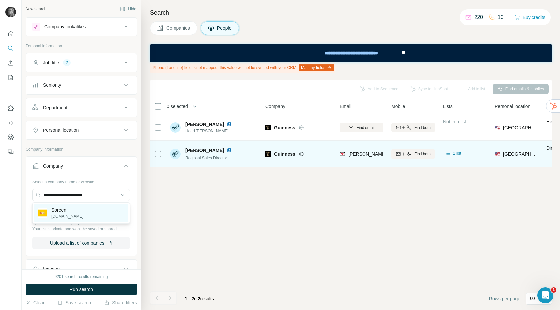
click at [69, 210] on p "Soreen" at bounding box center [67, 210] width 32 height 7
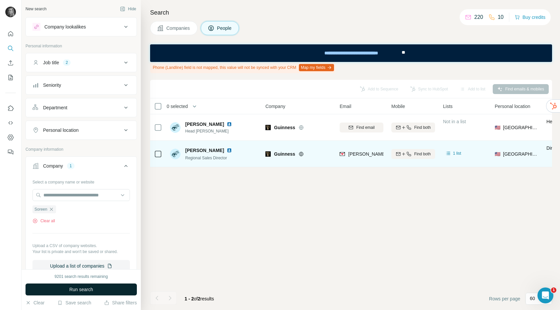
click at [87, 289] on span "Run search" at bounding box center [81, 289] width 24 height 7
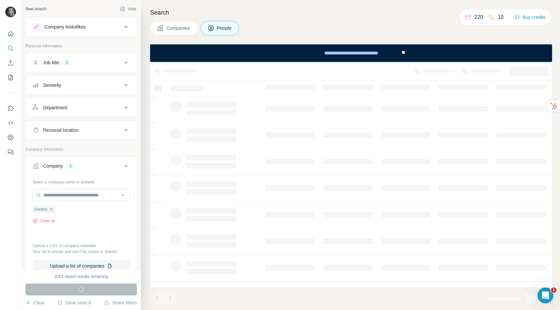
click at [180, 25] on span "Companies" at bounding box center [178, 28] width 24 height 7
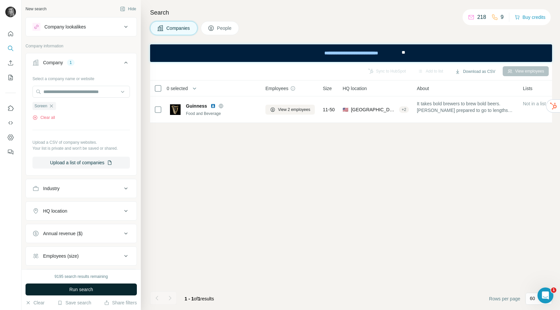
click at [106, 288] on button "Run search" at bounding box center [81, 290] width 111 height 12
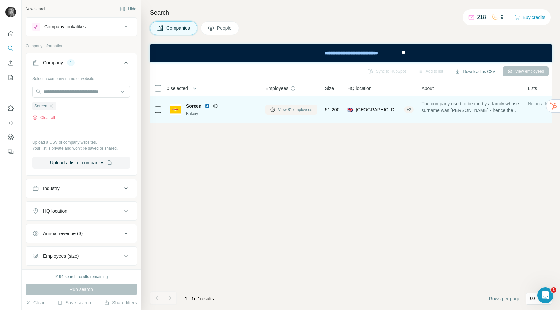
click at [307, 107] on span "View 81 employees" at bounding box center [295, 110] width 34 height 6
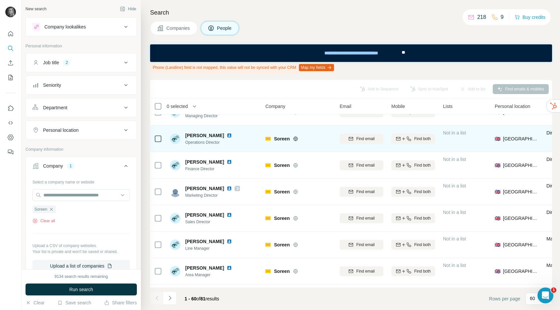
scroll to position [16, 0]
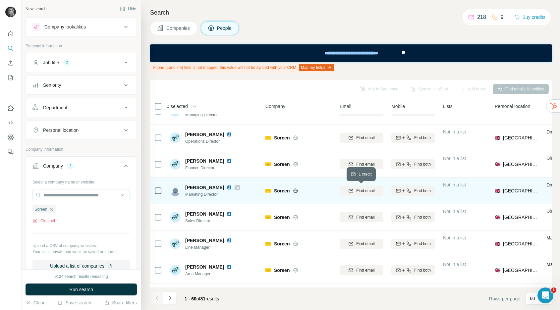
click at [357, 193] on span "Find email" at bounding box center [365, 191] width 18 height 6
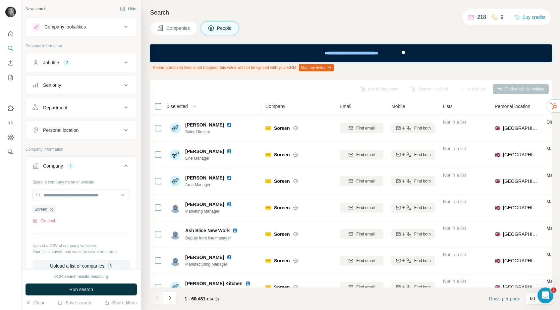
scroll to position [107, 0]
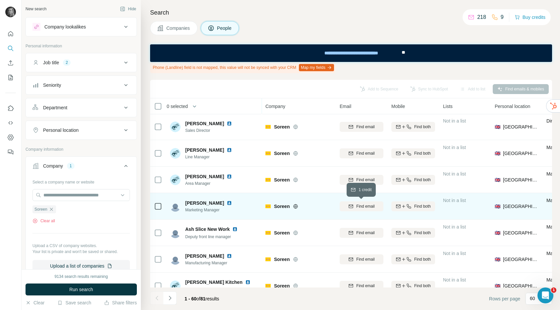
click at [361, 206] on span "Find email" at bounding box center [365, 207] width 18 height 6
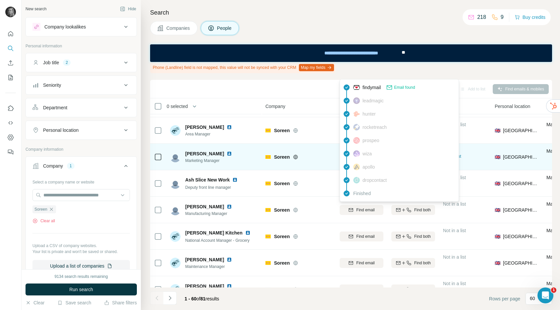
scroll to position [0, 0]
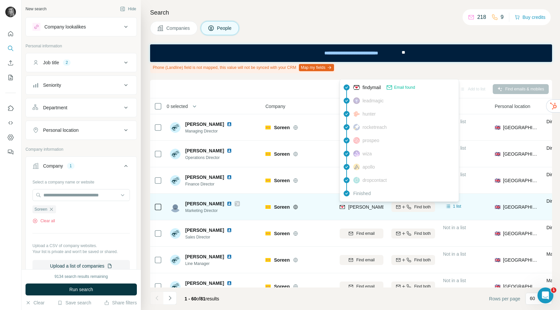
click at [360, 205] on span "liz.jacobs@soreen.com" at bounding box center [425, 207] width 155 height 5
copy tr "liz.jacobs@soreen.com"
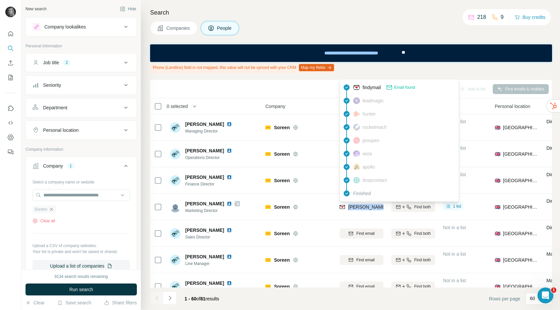
click at [52, 211] on icon "button" at bounding box center [51, 209] width 5 height 5
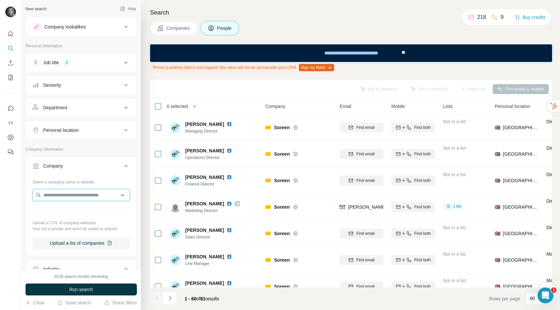
click at [55, 200] on input "text" at bounding box center [80, 195] width 97 height 12
type input "**********"
click at [174, 25] on span "Companies" at bounding box center [178, 28] width 24 height 7
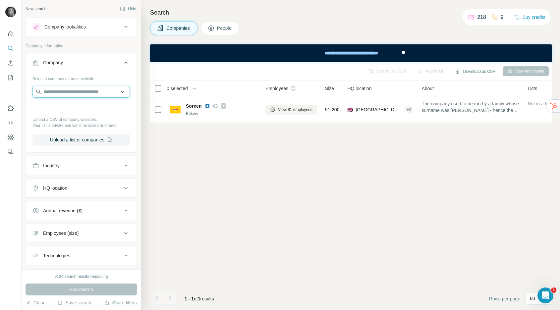
click at [63, 91] on input "text" at bounding box center [80, 92] width 97 height 12
paste input "**********"
type input "**********"
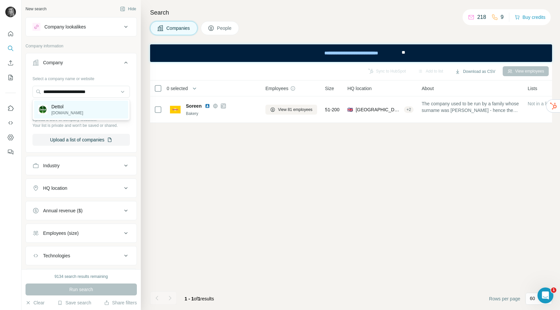
click at [75, 111] on div "Dettol dettol.co.uk" at bounding box center [81, 110] width 94 height 18
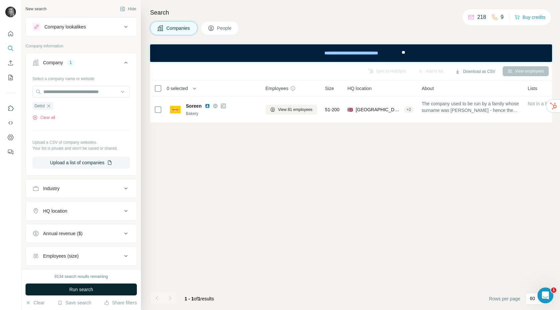
click at [102, 292] on button "Run search" at bounding box center [81, 290] width 111 height 12
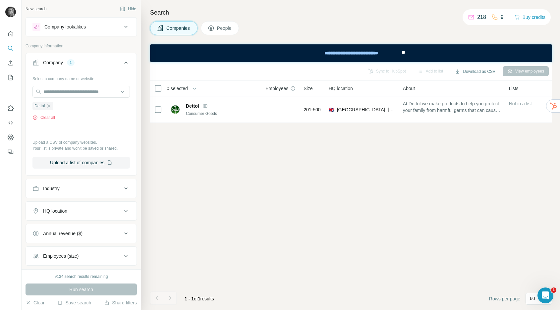
click at [227, 28] on span "People" at bounding box center [224, 28] width 15 height 7
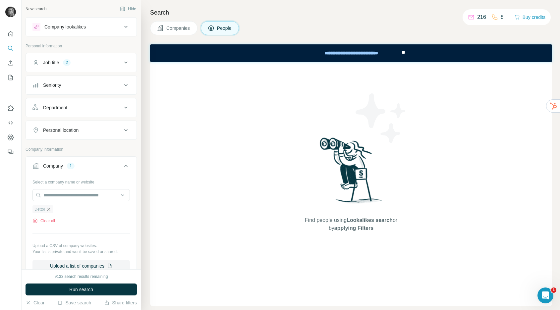
click at [49, 209] on icon "button" at bounding box center [48, 209] width 5 height 5
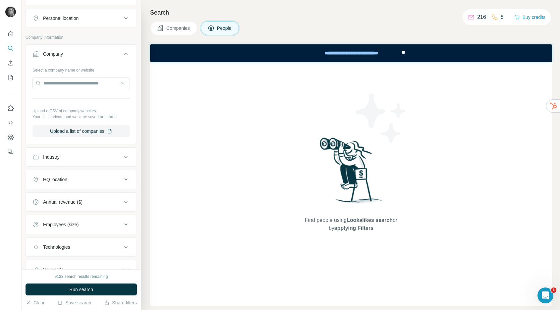
scroll to position [112, 0]
click at [71, 160] on div "Industry" at bounding box center [77, 156] width 90 height 7
click at [66, 172] on input at bounding box center [78, 173] width 82 height 7
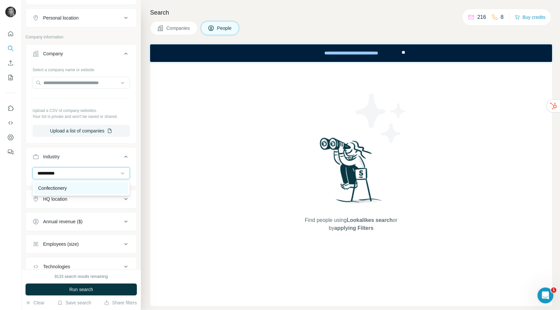
type input "**********"
click at [67, 188] on p "Confectionery" at bounding box center [52, 188] width 29 height 7
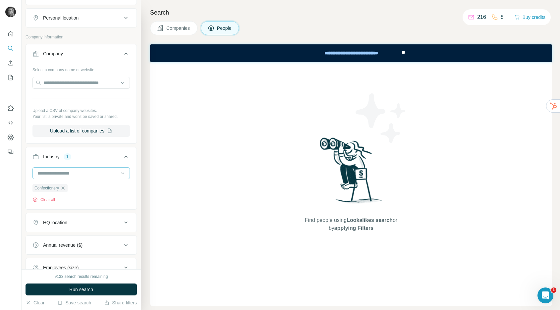
click at [67, 176] on input at bounding box center [78, 173] width 82 height 7
type input "****"
click at [65, 214] on div "CleanTech" at bounding box center [81, 216] width 86 height 7
click at [72, 172] on input at bounding box center [78, 173] width 82 height 7
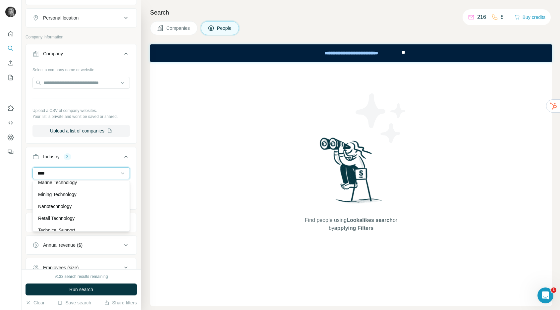
scroll to position [162, 0]
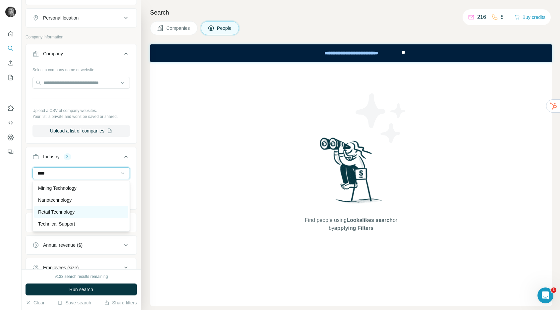
type input "****"
click at [61, 210] on p "Retail Technology" at bounding box center [56, 212] width 36 height 7
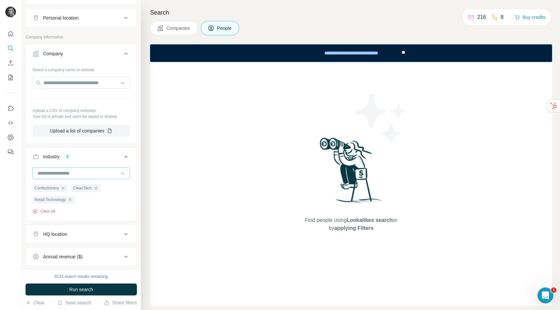
click at [63, 174] on input at bounding box center [78, 173] width 82 height 7
type input "*"
type input "******"
click at [54, 192] on div "Retail" at bounding box center [81, 188] width 94 height 12
click at [62, 174] on input at bounding box center [78, 173] width 82 height 7
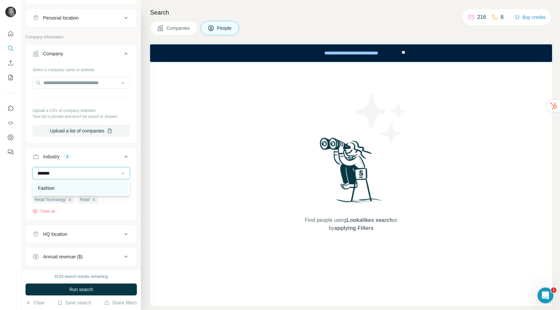
type input "*******"
click at [64, 187] on div "Fashion" at bounding box center [81, 188] width 86 height 7
click at [64, 170] on input at bounding box center [78, 173] width 82 height 7
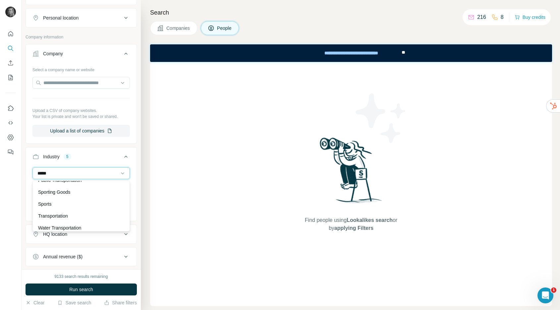
scroll to position [67, 0]
type input "*****"
click at [66, 204] on div "Sports" at bounding box center [81, 204] width 86 height 7
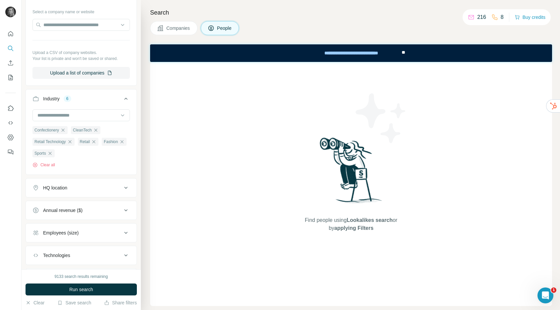
scroll to position [176, 0]
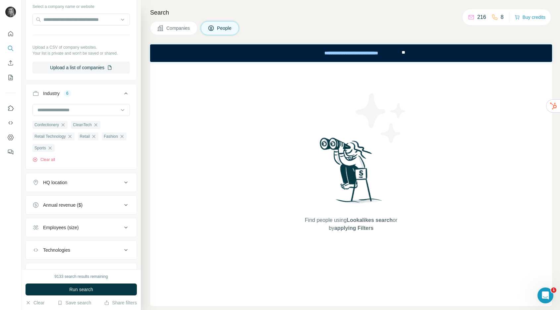
click at [70, 183] on div "HQ location" at bounding box center [77, 182] width 90 height 7
click at [70, 202] on input "text" at bounding box center [80, 199] width 97 height 12
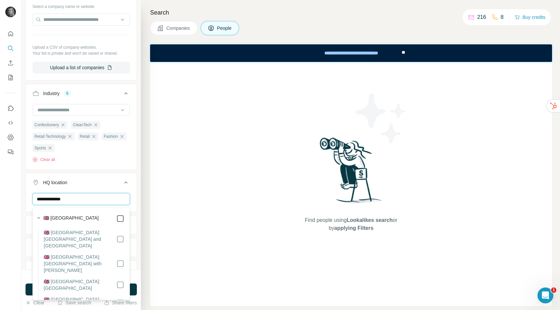
type input "**********"
click at [141, 215] on div "Search Companies People Find people using Lookalikes search or by applying Filt…" at bounding box center [350, 155] width 419 height 310
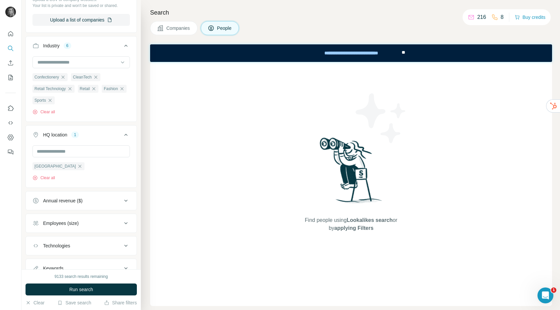
scroll to position [229, 0]
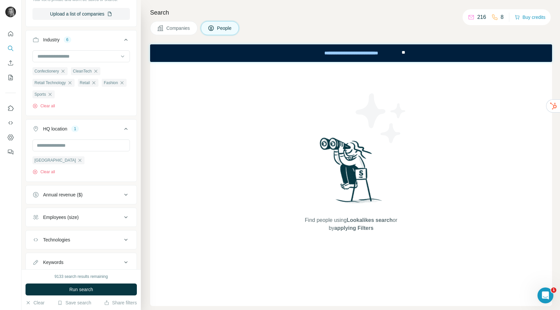
click at [95, 197] on div "Annual revenue ($)" at bounding box center [77, 195] width 90 height 7
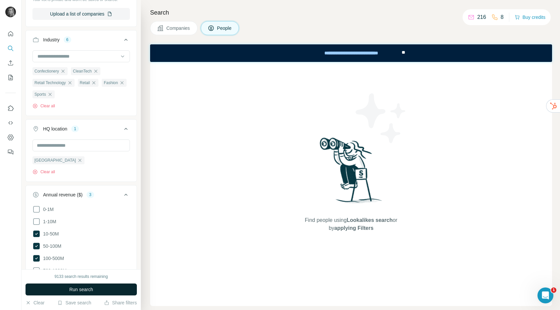
click at [65, 290] on button "Run search" at bounding box center [81, 290] width 111 height 12
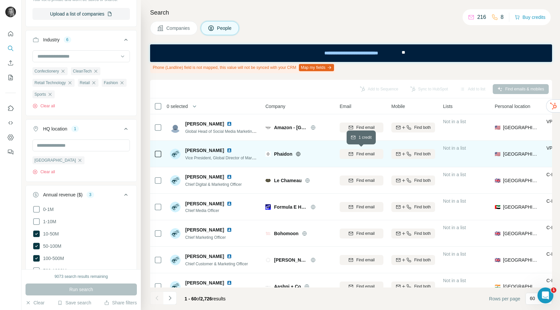
click at [360, 154] on span "Find email" at bounding box center [365, 154] width 18 height 6
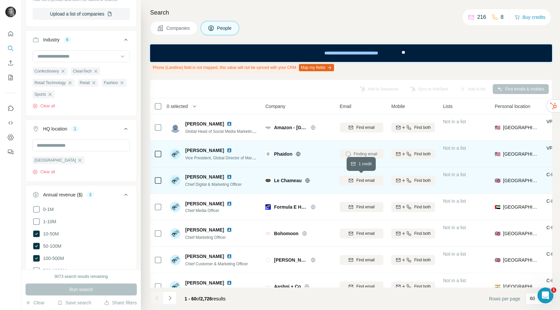
click at [359, 182] on span "Find email" at bounding box center [365, 181] width 18 height 6
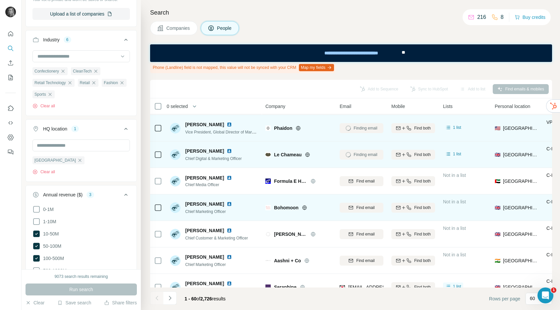
scroll to position [27, 0]
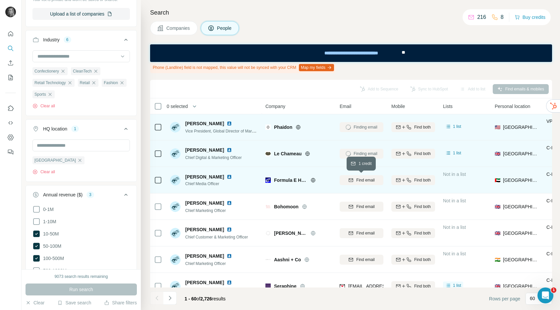
click at [358, 181] on span "Find email" at bounding box center [365, 180] width 18 height 6
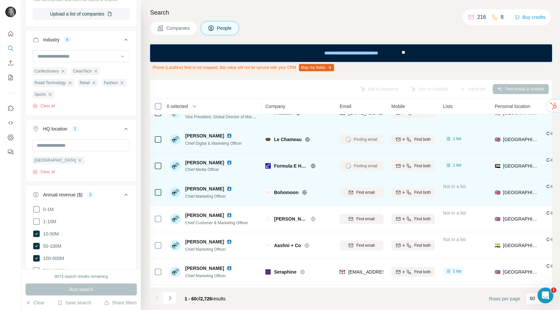
scroll to position [42, 0]
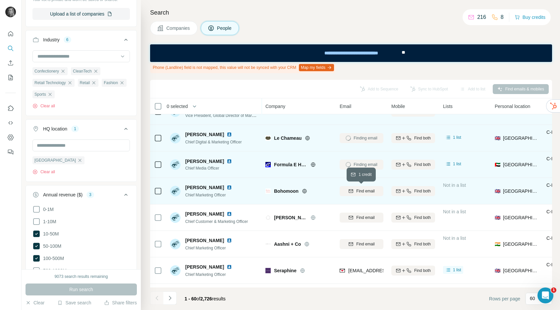
click at [360, 193] on span "Find email" at bounding box center [365, 191] width 18 height 6
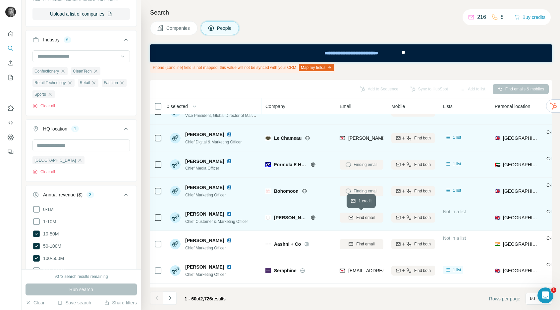
click at [369, 216] on span "Find email" at bounding box center [365, 218] width 18 height 6
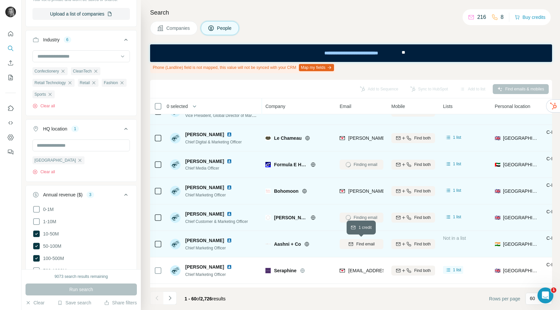
click at [363, 244] on span "Find email" at bounding box center [365, 244] width 18 height 6
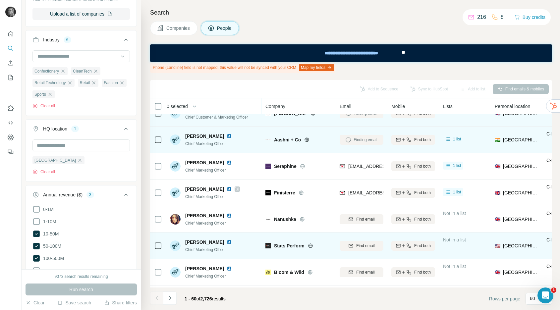
scroll to position [147, 0]
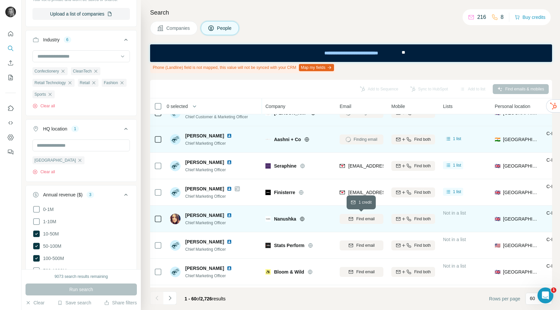
click at [350, 218] on icon "button" at bounding box center [350, 218] width 5 height 5
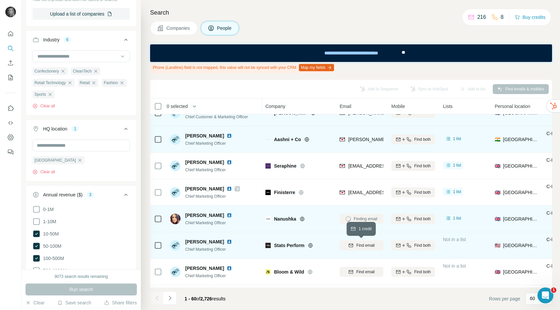
click at [358, 246] on span "Find email" at bounding box center [365, 246] width 18 height 6
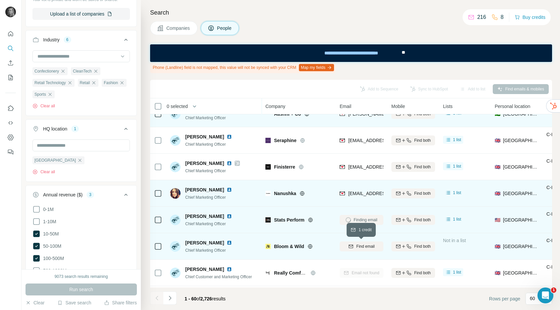
click at [359, 245] on span "Find email" at bounding box center [365, 247] width 18 height 6
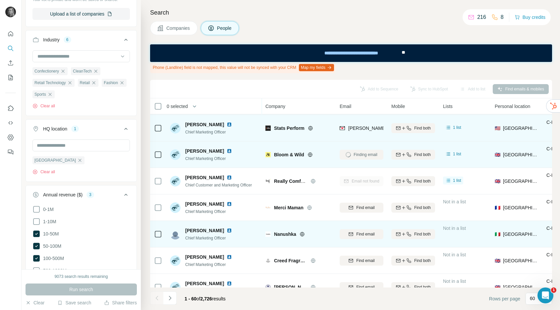
scroll to position [266, 0]
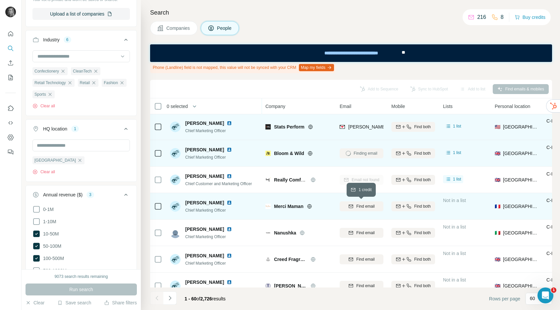
click at [360, 207] on span "Find email" at bounding box center [365, 207] width 18 height 6
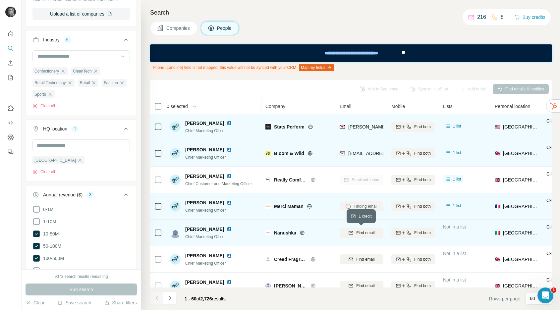
click at [360, 234] on span "Find email" at bounding box center [365, 233] width 18 height 6
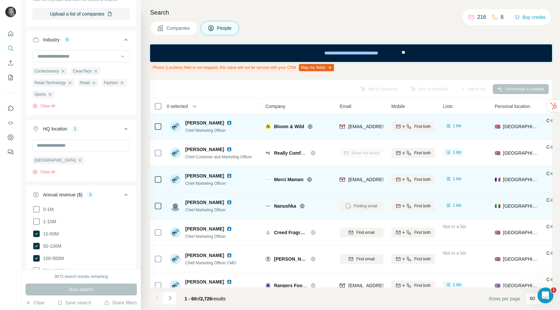
scroll to position [297, 0]
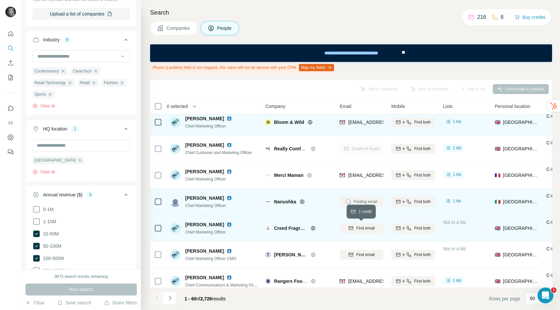
click at [360, 228] on span "Find email" at bounding box center [365, 228] width 18 height 6
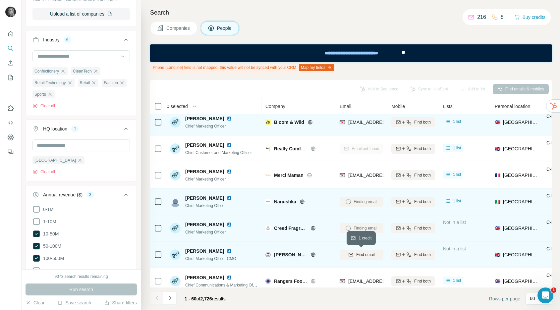
click at [359, 256] on span "Find email" at bounding box center [365, 255] width 18 height 6
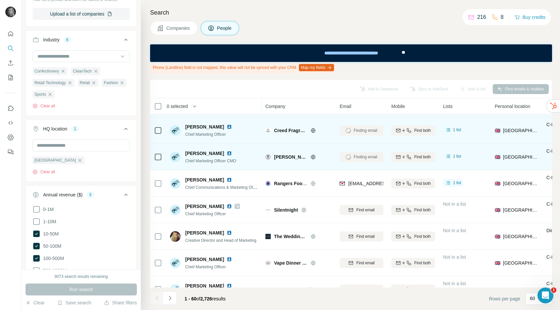
scroll to position [411, 0]
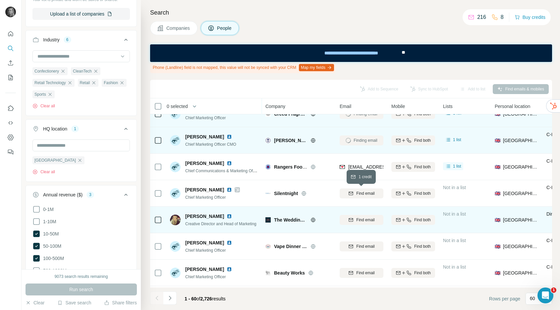
click at [360, 193] on span "Find email" at bounding box center [365, 194] width 18 height 6
click at [359, 221] on span "Find email" at bounding box center [365, 220] width 18 height 6
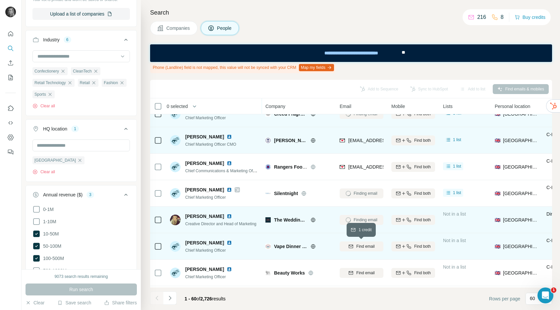
click at [359, 245] on span "Find email" at bounding box center [365, 247] width 18 height 6
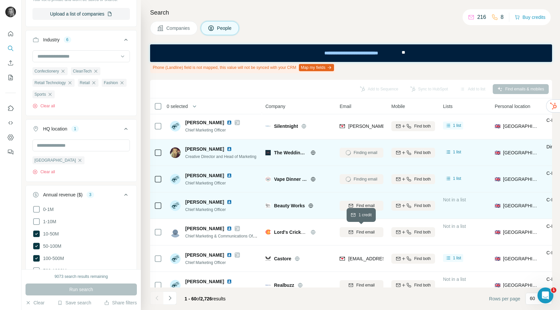
scroll to position [479, 0]
click at [363, 204] on span "Find email" at bounding box center [365, 205] width 18 height 6
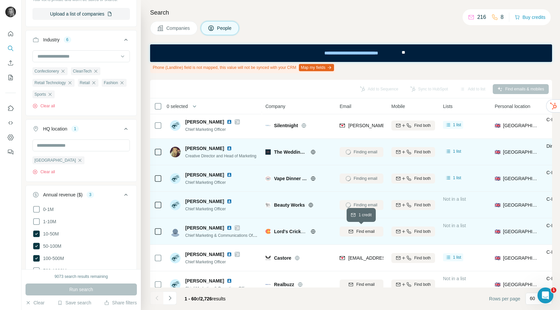
click at [364, 234] on span "Find email" at bounding box center [365, 232] width 18 height 6
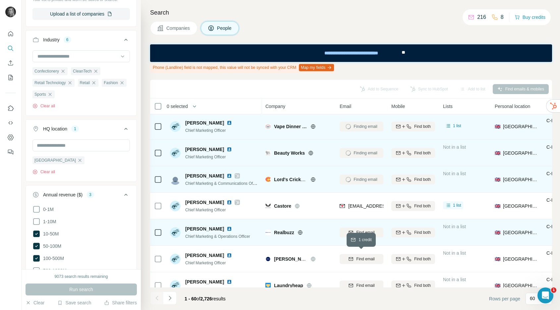
scroll to position [539, 0]
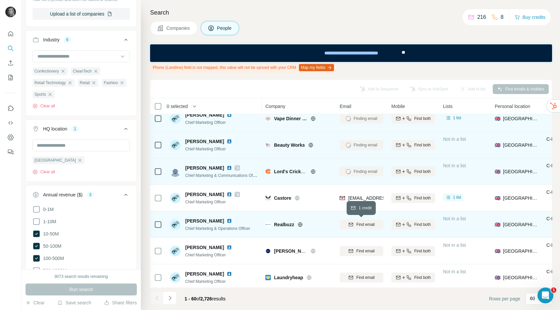
click at [360, 221] on button "Find email" at bounding box center [362, 225] width 44 height 10
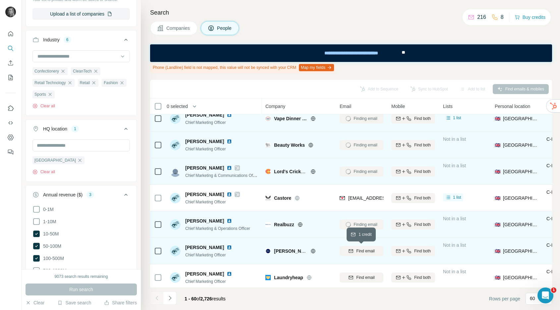
click at [361, 256] on button "Find email" at bounding box center [362, 251] width 44 height 10
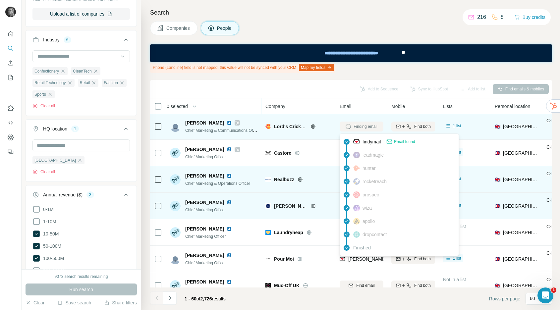
scroll to position [591, 0]
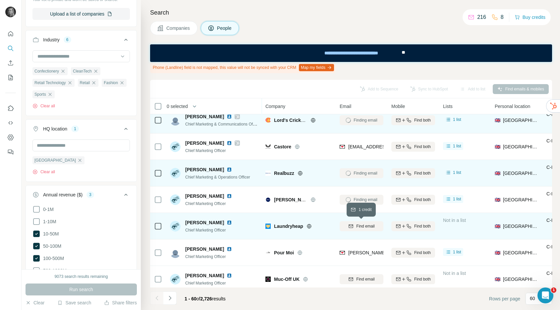
click at [351, 224] on icon "button" at bounding box center [350, 226] width 5 height 5
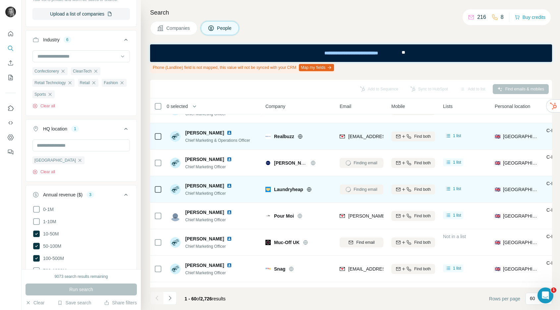
scroll to position [632, 0]
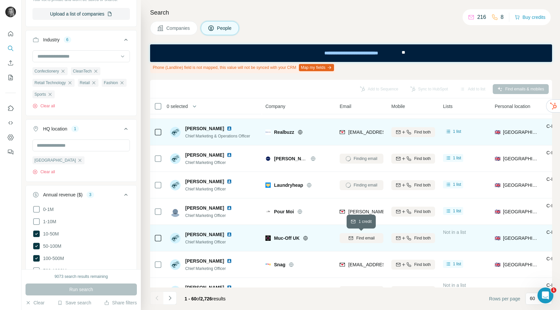
click at [357, 239] on span "Find email" at bounding box center [365, 238] width 18 height 6
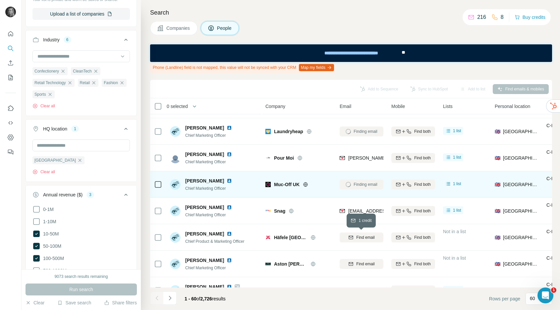
scroll to position [716, 0]
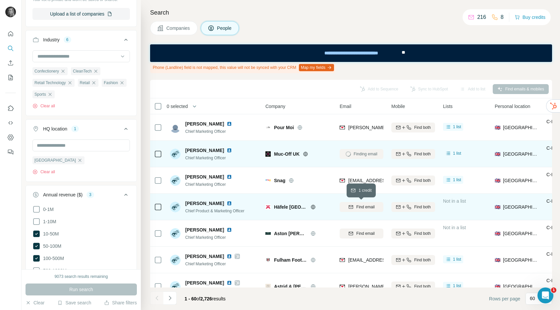
click at [358, 211] on button "Find email" at bounding box center [362, 207] width 44 height 10
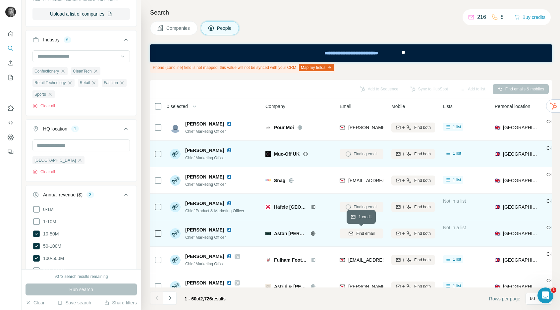
click at [359, 233] on span "Find email" at bounding box center [365, 234] width 18 height 6
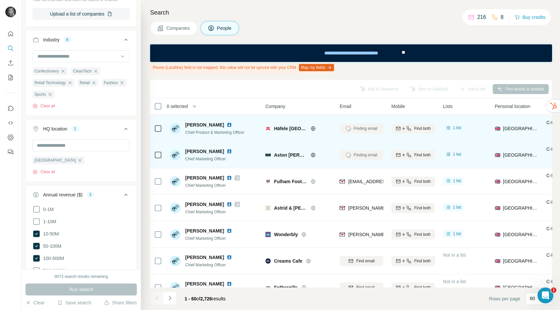
scroll to position [797, 0]
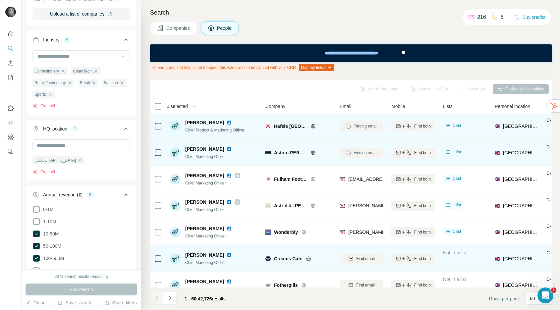
click at [356, 264] on div "Find email" at bounding box center [362, 259] width 44 height 18
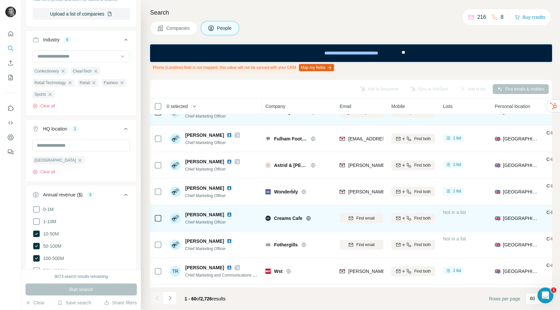
scroll to position [844, 0]
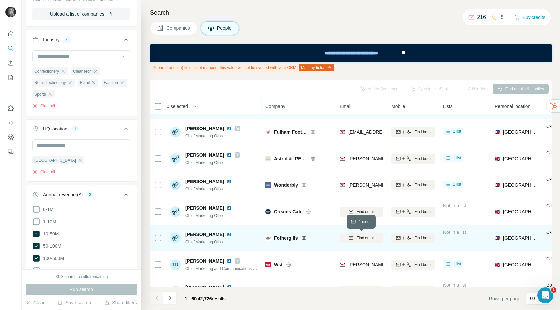
click at [350, 239] on icon "button" at bounding box center [350, 238] width 5 height 5
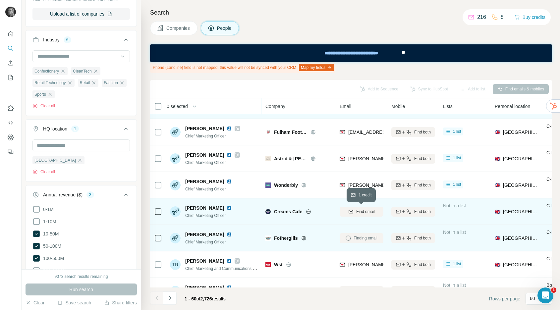
click at [354, 210] on div "Find email" at bounding box center [362, 212] width 44 height 6
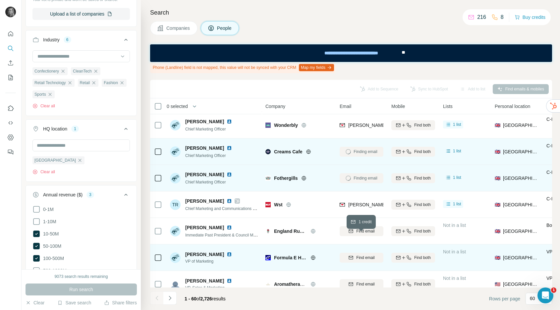
scroll to position [923, 0]
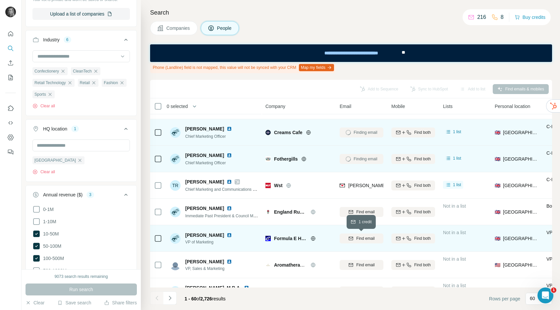
click at [372, 241] on span "Find email" at bounding box center [365, 239] width 18 height 6
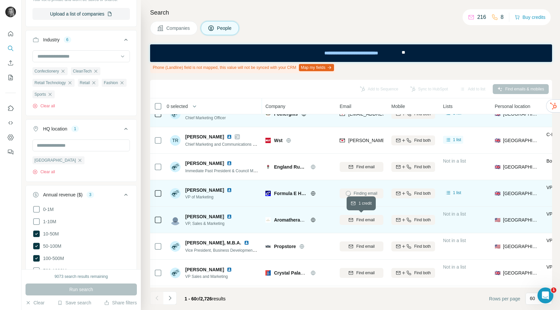
click at [369, 220] on span "Find email" at bounding box center [365, 220] width 18 height 6
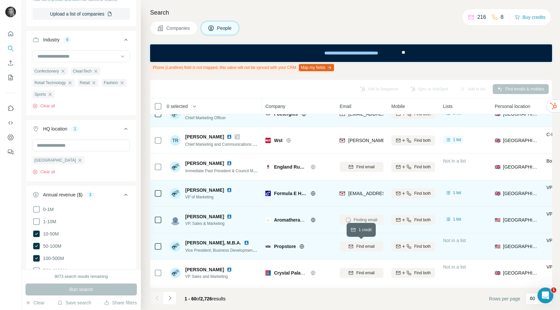
click at [364, 246] on span "Find email" at bounding box center [365, 247] width 18 height 6
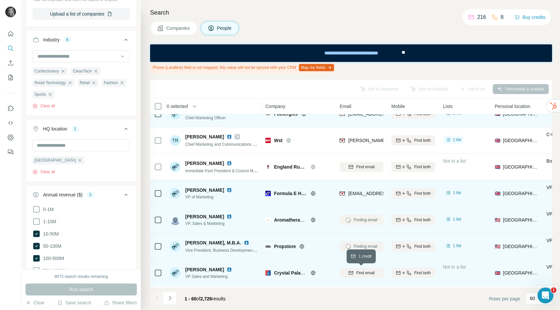
click at [362, 274] on span "Find email" at bounding box center [365, 273] width 18 height 6
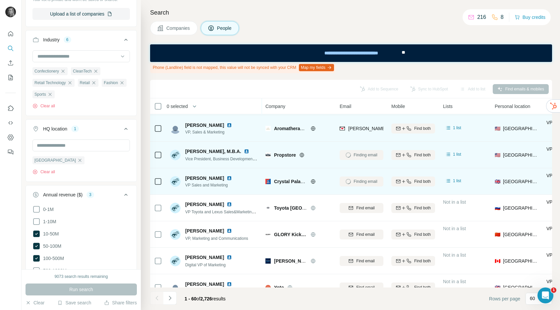
scroll to position [1065, 0]
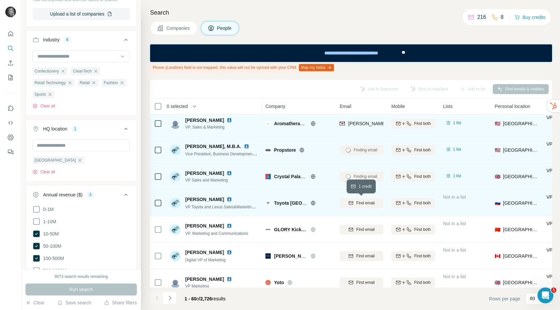
click at [363, 202] on span "Find email" at bounding box center [365, 203] width 18 height 6
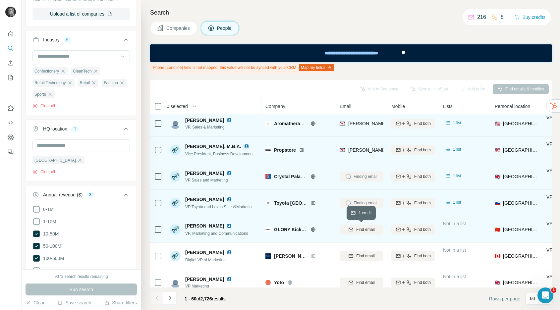
click at [362, 232] on span "Find email" at bounding box center [365, 230] width 18 height 6
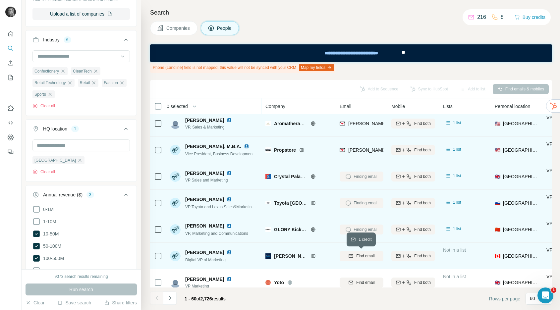
click at [364, 255] on span "Find email" at bounding box center [365, 256] width 18 height 6
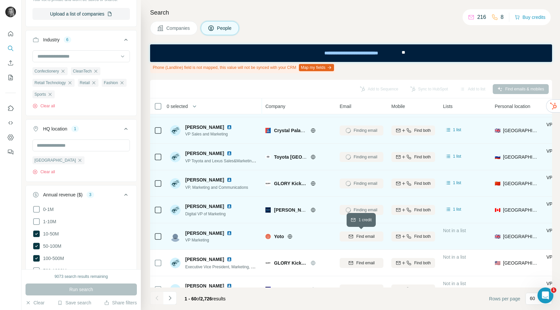
click at [363, 237] on span "Find email" at bounding box center [365, 237] width 18 height 6
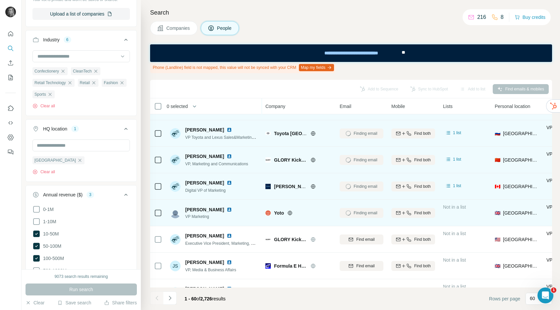
scroll to position [1140, 0]
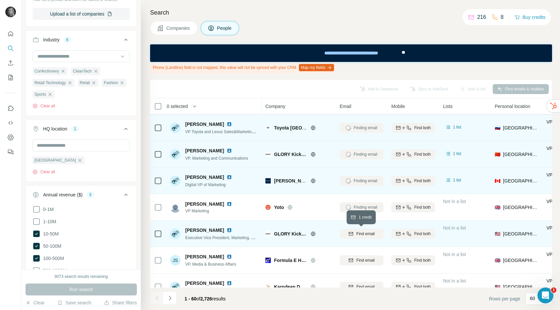
click at [363, 234] on span "Find email" at bounding box center [365, 234] width 18 height 6
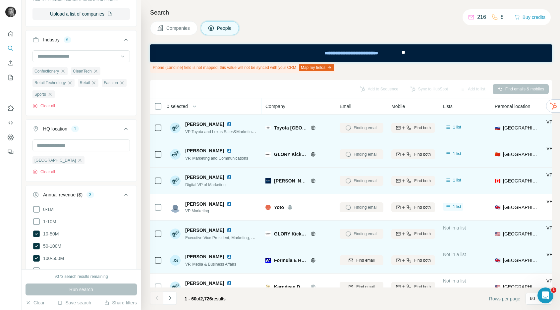
click at [361, 262] on span "Find email" at bounding box center [365, 261] width 18 height 6
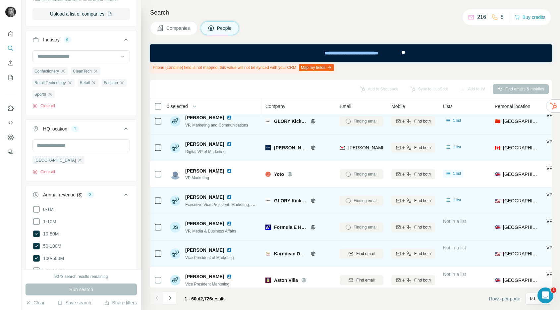
scroll to position [1184, 0]
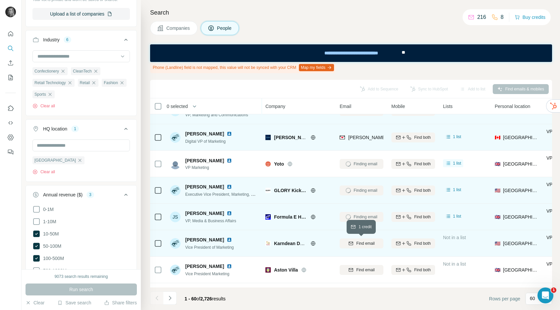
click at [360, 242] on span "Find email" at bounding box center [365, 244] width 18 height 6
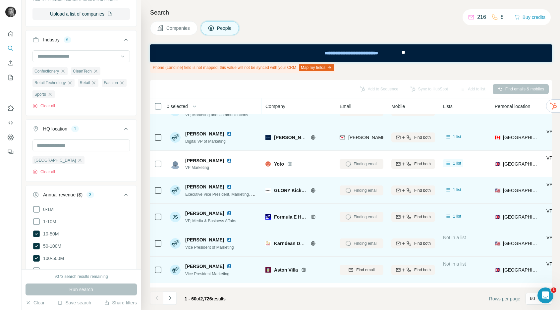
click at [361, 263] on div "Find email" at bounding box center [362, 270] width 44 height 18
click at [361, 271] on span "Find email" at bounding box center [365, 270] width 18 height 6
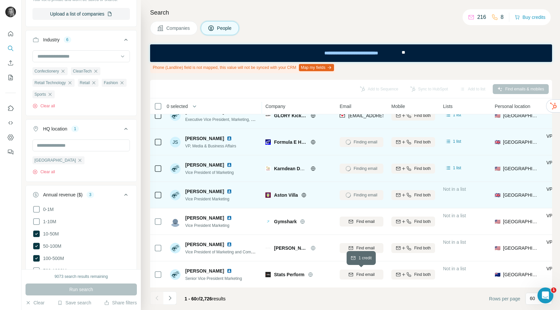
scroll to position [1267, 0]
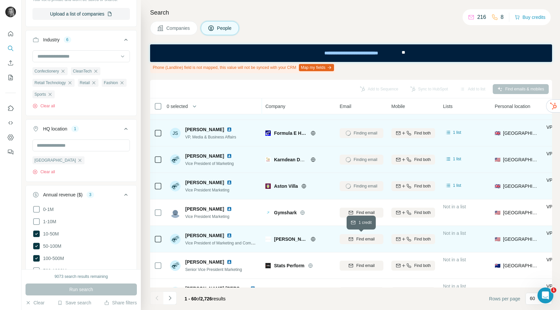
click at [358, 236] on span "Find email" at bounding box center [365, 239] width 18 height 6
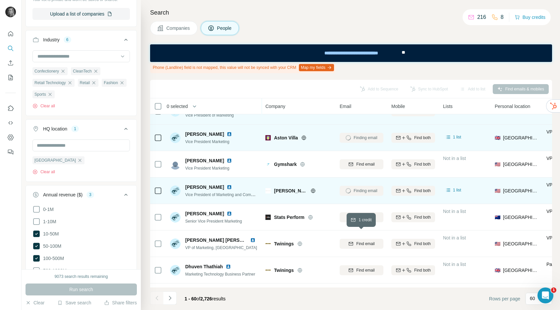
scroll to position [1328, 0]
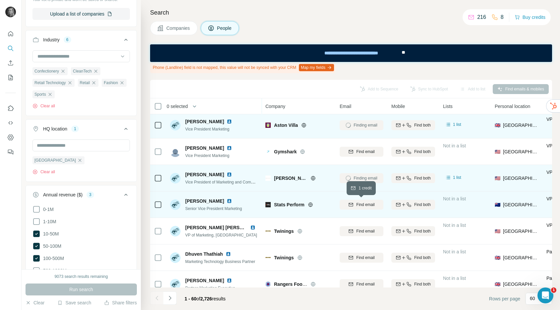
click at [357, 203] on span "Find email" at bounding box center [365, 205] width 18 height 6
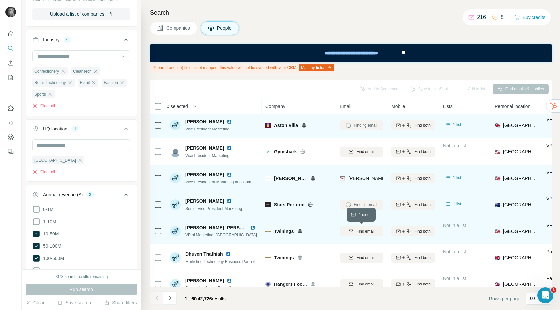
click at [358, 232] on span "Find email" at bounding box center [365, 231] width 18 height 6
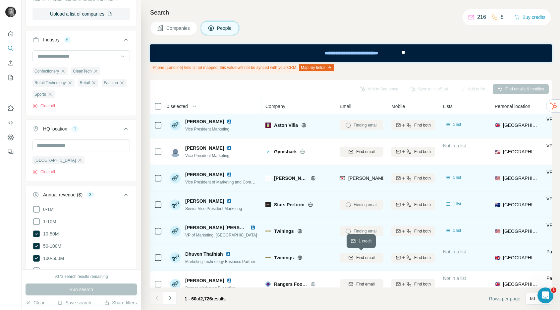
click at [359, 260] on span "Find email" at bounding box center [365, 258] width 18 height 6
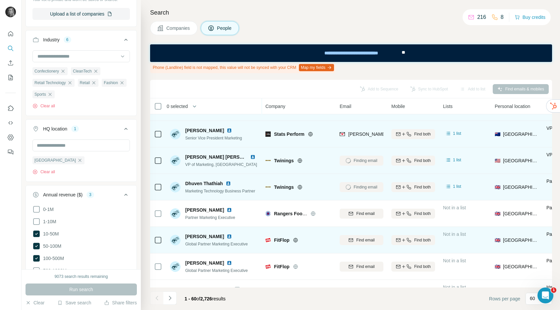
scroll to position [1400, 0]
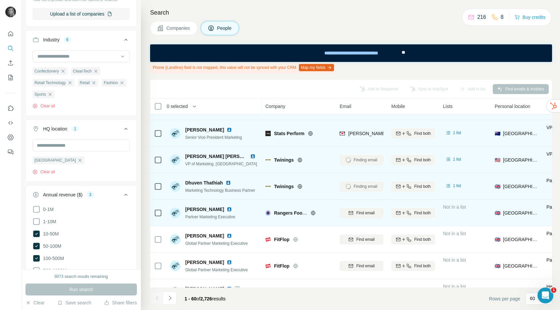
click at [367, 218] on div "Find email" at bounding box center [362, 213] width 44 height 18
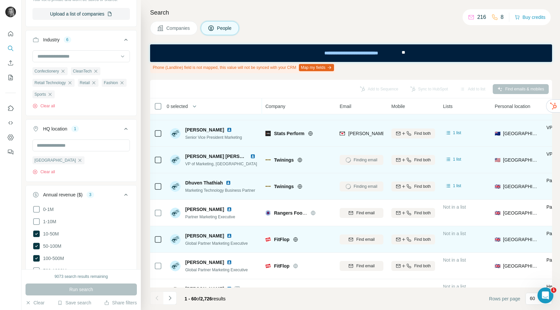
click at [367, 246] on div "Find email" at bounding box center [362, 239] width 44 height 18
click at [367, 240] on span "Find email" at bounding box center [365, 240] width 18 height 6
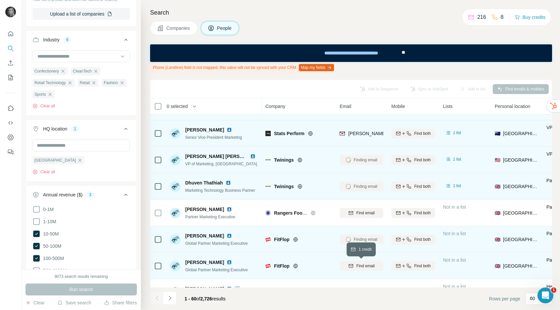
click at [366, 263] on span "Find email" at bounding box center [365, 266] width 18 height 6
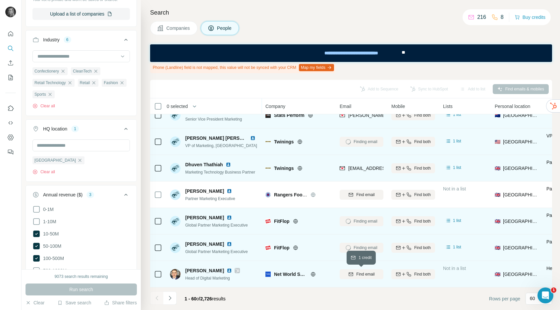
click at [366, 276] on span "Find email" at bounding box center [365, 275] width 18 height 6
click at [168, 300] on icon "Navigate to next page" at bounding box center [170, 298] width 7 height 7
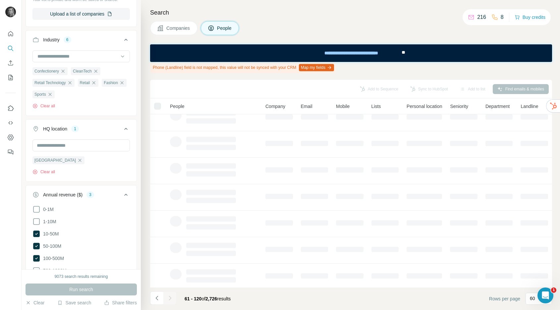
scroll to position [0, 0]
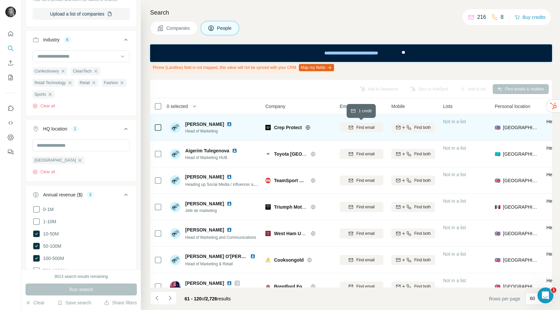
click at [368, 127] on span "Find email" at bounding box center [365, 128] width 18 height 6
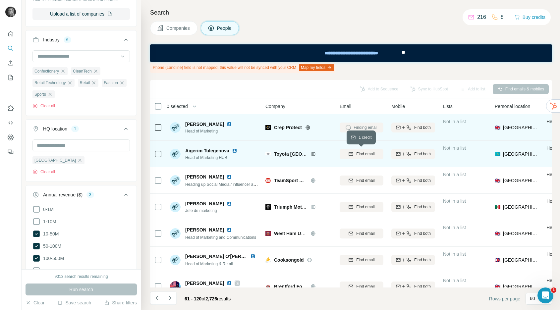
click at [368, 152] on span "Find email" at bounding box center [365, 154] width 18 height 6
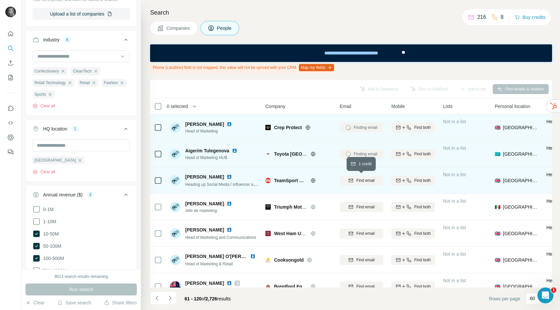
click at [363, 179] on span "Find email" at bounding box center [365, 181] width 18 height 6
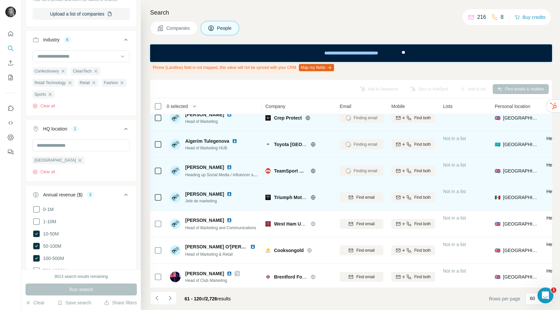
scroll to position [16, 0]
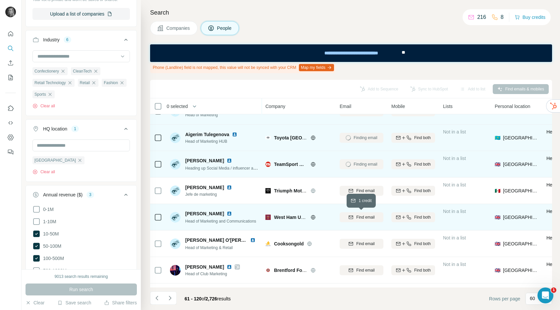
click at [357, 219] on span "Find email" at bounding box center [365, 218] width 18 height 6
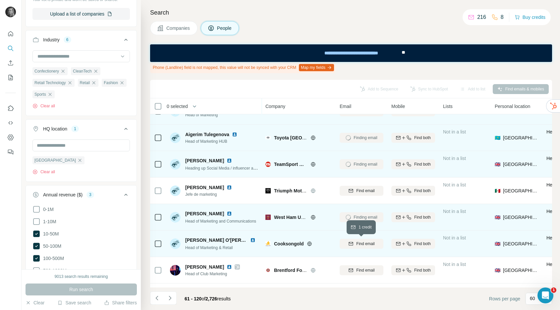
click at [359, 241] on button "Find email" at bounding box center [362, 244] width 44 height 10
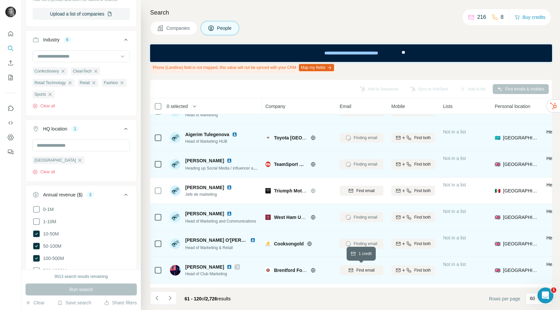
click at [361, 269] on span "Find email" at bounding box center [365, 271] width 18 height 6
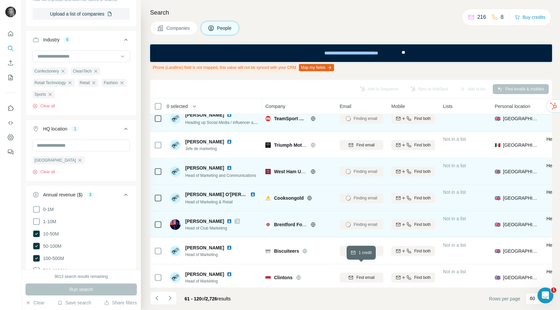
scroll to position [75, 0]
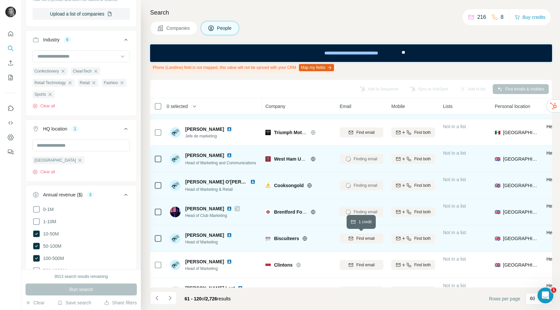
click at [369, 239] on span "Find email" at bounding box center [365, 239] width 18 height 6
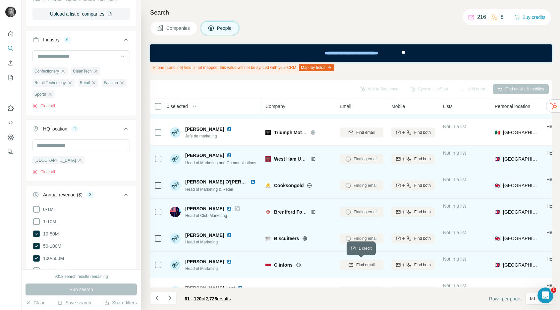
click at [360, 265] on span "Find email" at bounding box center [365, 265] width 18 height 6
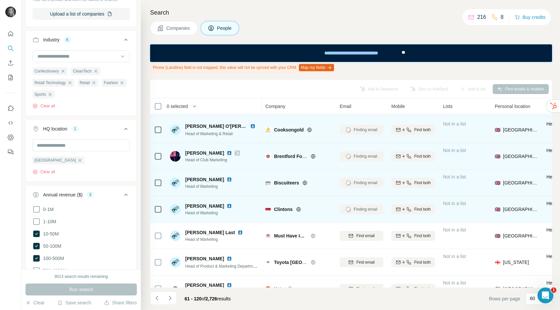
scroll to position [135, 0]
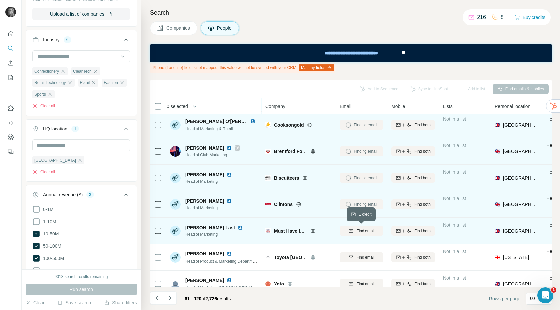
click at [365, 230] on span "Find email" at bounding box center [365, 231] width 18 height 6
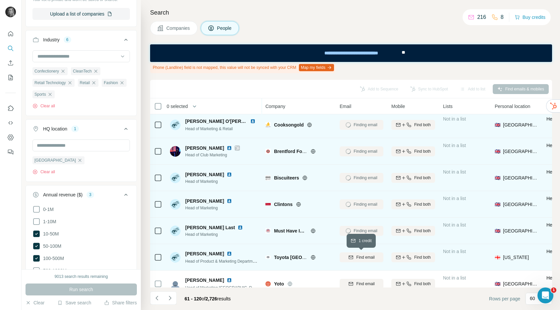
click at [365, 257] on span "Find email" at bounding box center [365, 258] width 18 height 6
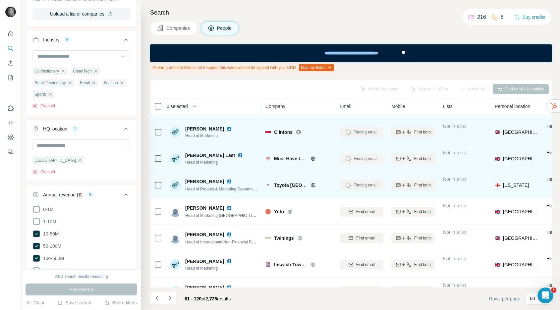
scroll to position [211, 0]
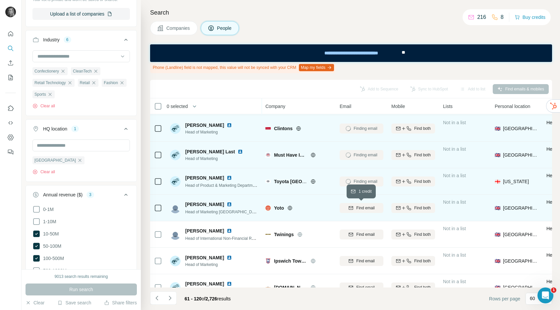
click at [371, 208] on span "Find email" at bounding box center [365, 208] width 18 height 6
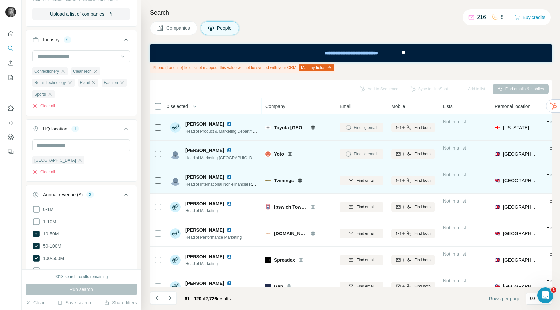
scroll to position [271, 0]
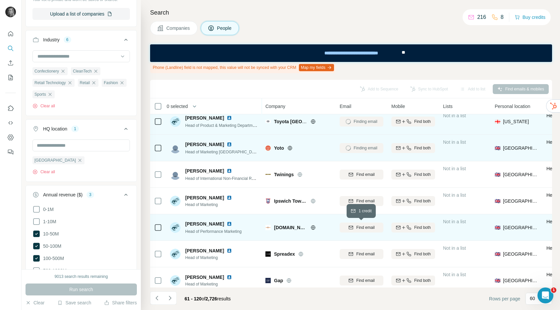
click at [368, 228] on span "Find email" at bounding box center [365, 228] width 18 height 6
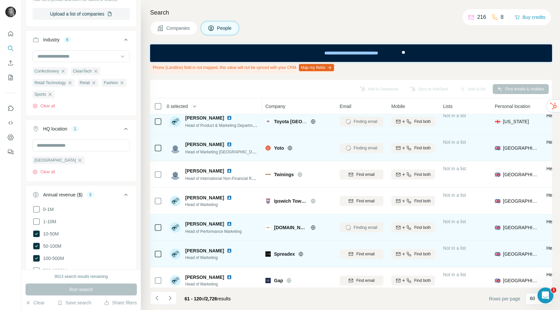
click at [368, 249] on button "Find email" at bounding box center [362, 254] width 44 height 10
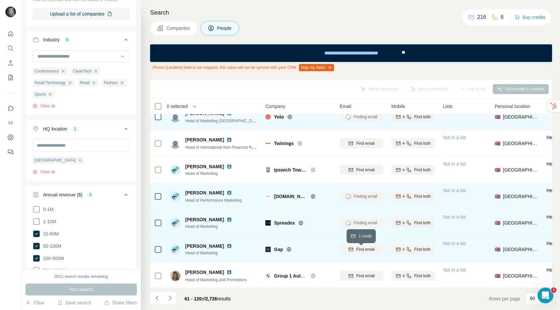
click at [367, 250] on span "Find email" at bounding box center [365, 250] width 18 height 6
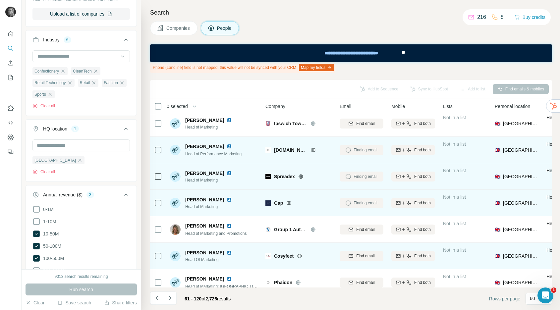
scroll to position [349, 0]
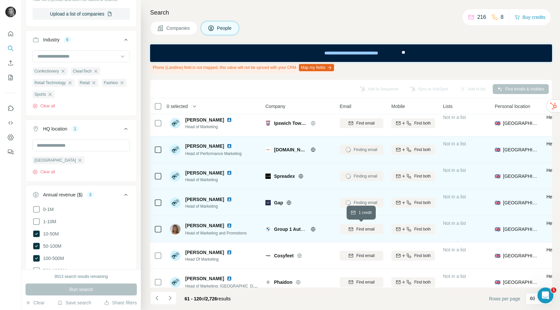
click at [366, 230] on span "Find email" at bounding box center [365, 229] width 18 height 6
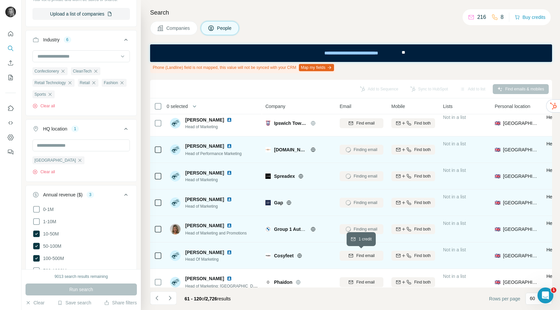
click at [366, 254] on span "Find email" at bounding box center [365, 256] width 18 height 6
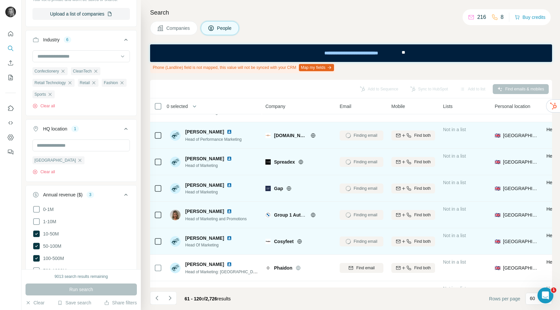
scroll to position [383, 0]
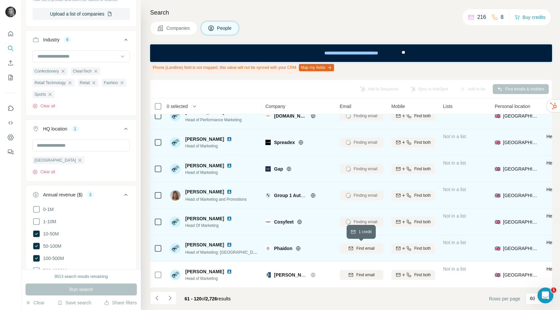
click at [365, 251] on span "Find email" at bounding box center [365, 249] width 18 height 6
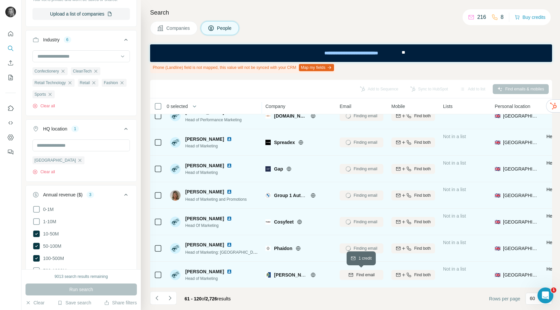
click at [366, 273] on span "Find email" at bounding box center [365, 275] width 18 height 6
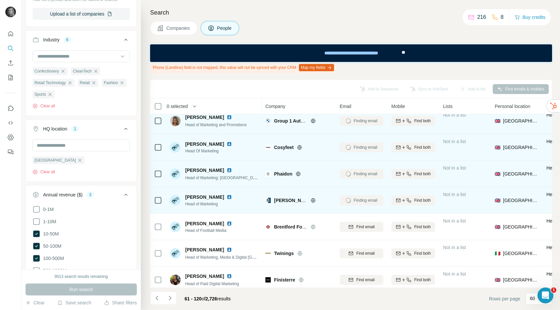
scroll to position [458, 0]
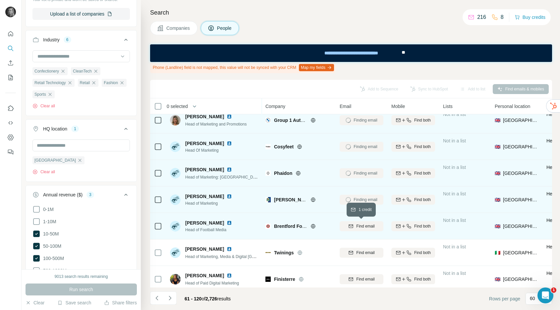
click at [367, 227] on span "Find email" at bounding box center [365, 226] width 18 height 6
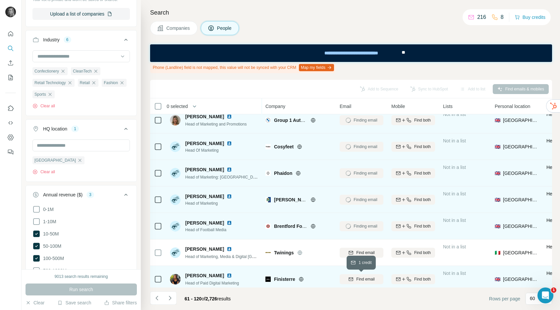
click at [367, 281] on span "Find email" at bounding box center [365, 279] width 18 height 6
click at [12, 76] on icon "My lists" at bounding box center [10, 77] width 7 height 7
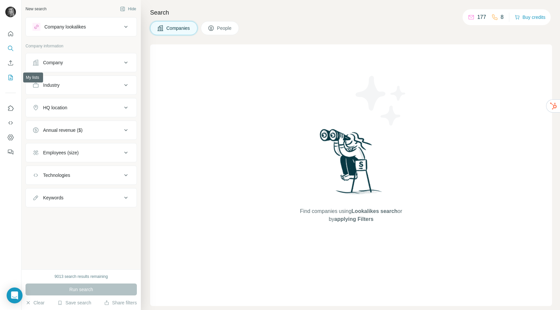
click at [11, 76] on icon "My lists" at bounding box center [11, 77] width 3 height 4
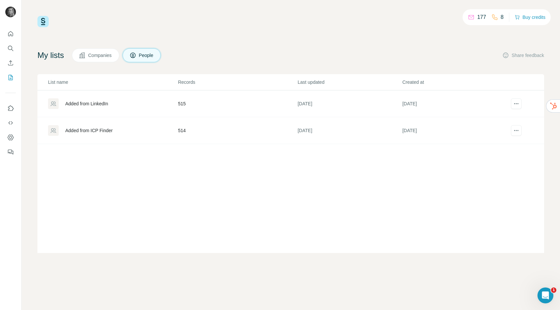
click at [188, 135] on td "514" at bounding box center [238, 130] width 120 height 27
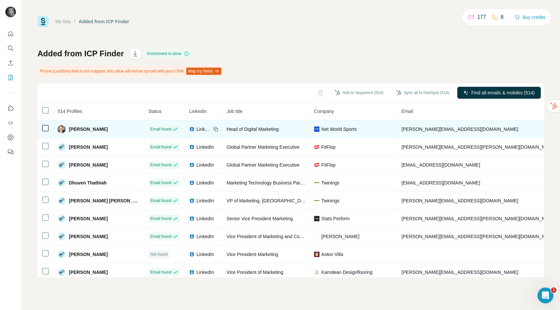
click at [413, 127] on span "adam@networldsports.co.uk" at bounding box center [460, 129] width 117 height 5
copy span "adam@networldsports.co.uk"
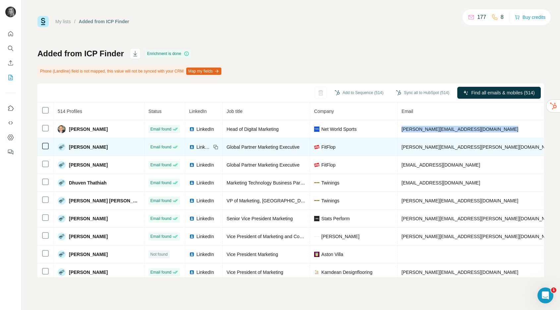
click at [406, 147] on span "stefany.ortega@fitflop.com" at bounding box center [479, 147] width 155 height 5
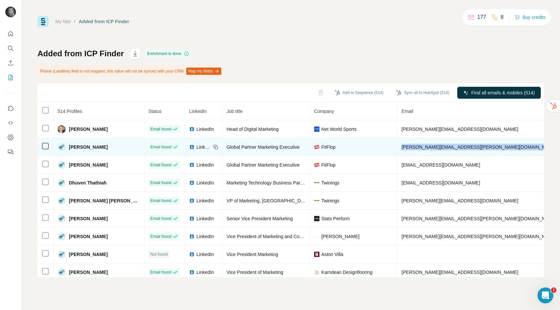
click at [406, 147] on span "stefany.ortega@fitflop.com" at bounding box center [479, 147] width 155 height 5
copy span "stefany.ortega@fitflop.com"
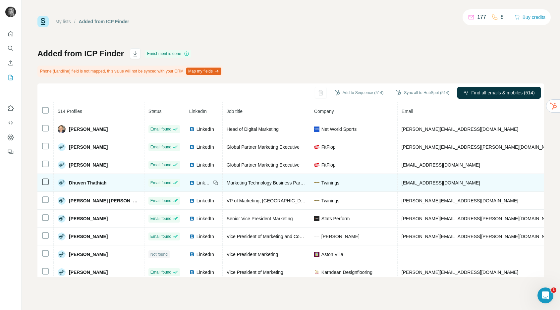
click at [405, 183] on span "dhuven.thathiah@twinings.com" at bounding box center [441, 182] width 79 height 5
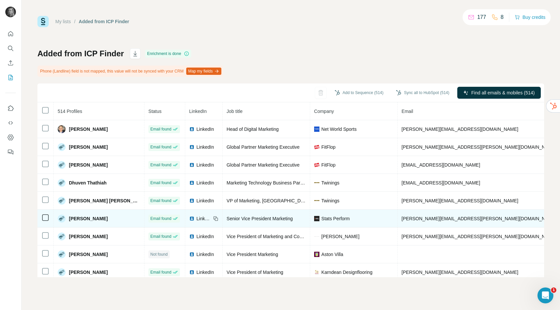
click at [402, 217] on span "simon.smith@statsperform.com" at bounding box center [479, 218] width 155 height 5
copy span "simon.smith@statsperform.com"
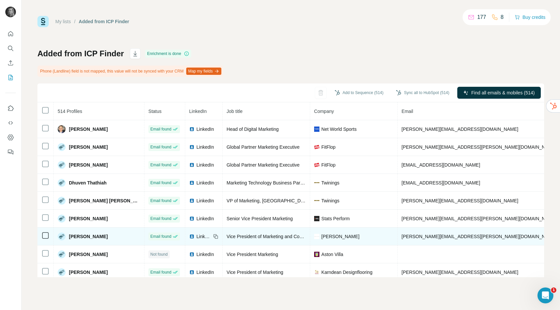
click at [402, 238] on span "rebecca.goodman@manoloblahnik.com" at bounding box center [479, 236] width 155 height 5
copy span "rebecca.goodman@manoloblahnik.com"
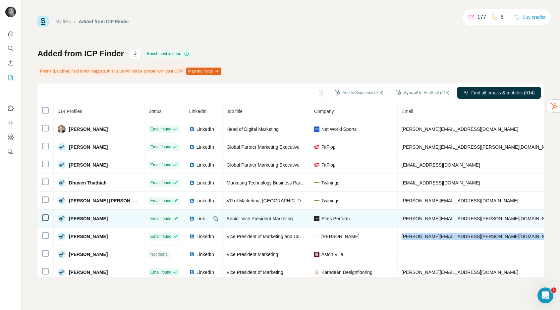
scroll to position [22, 0]
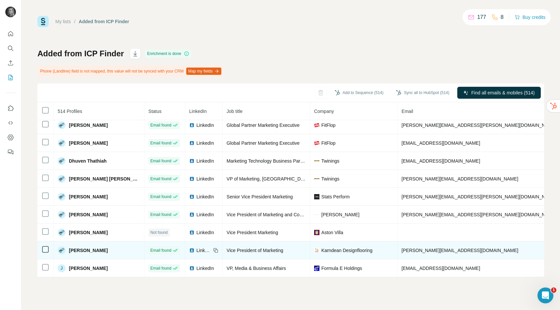
click at [402, 251] on span "kathy.linden@karndean.com" at bounding box center [460, 250] width 117 height 5
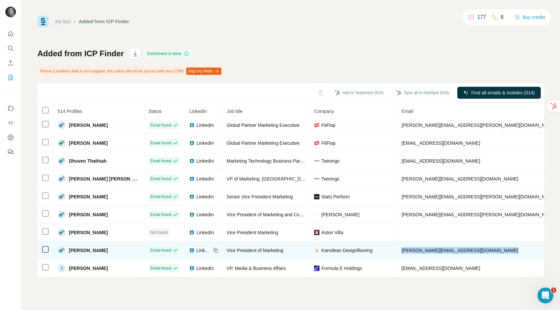
click at [402, 251] on span "kathy.linden@karndean.com" at bounding box center [460, 250] width 117 height 5
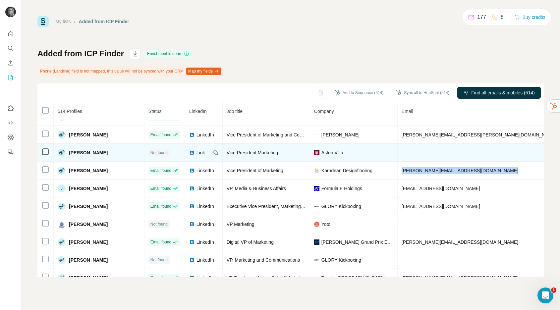
scroll to position [112, 0]
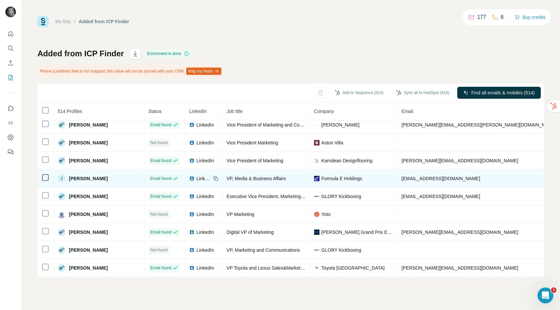
click at [402, 179] on span "jsa@fiaformulae.com" at bounding box center [441, 178] width 79 height 5
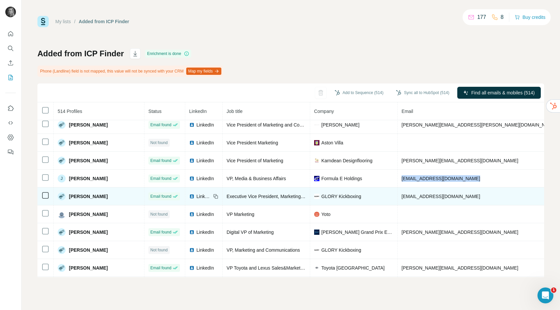
copy span "jsa@fiaformulae.com"
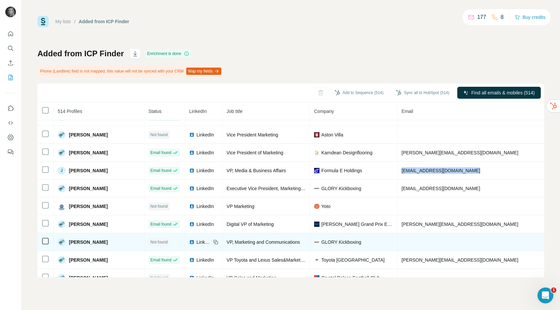
scroll to position [122, 0]
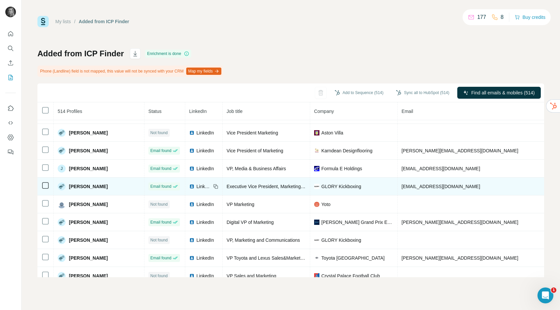
click at [404, 190] on td "jmartone@glorykickboxing.com" at bounding box center [479, 187] width 163 height 18
copy span "jmartone@glorykickboxing.com"
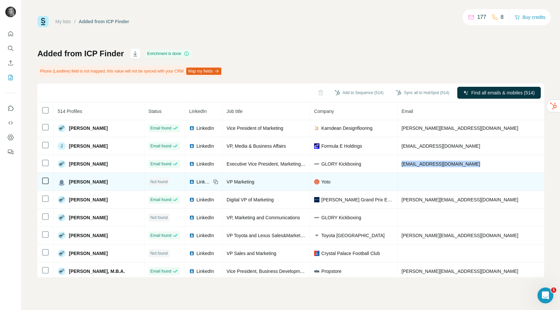
scroll to position [147, 0]
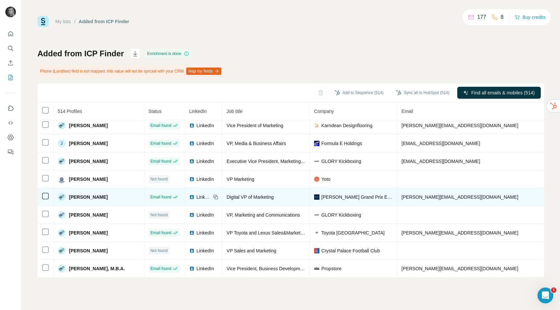
click at [402, 198] on span "j.williams@williamsf1.com" at bounding box center [460, 197] width 117 height 5
copy span "j.williams@williamsf1.com"
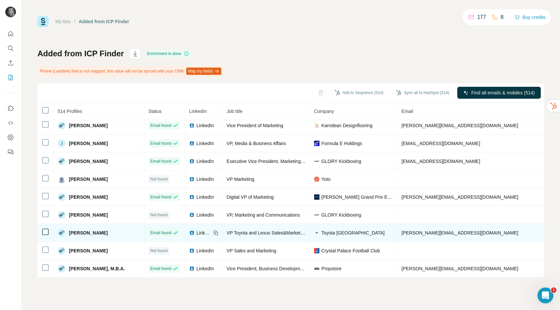
click at [402, 232] on span "irina.gorbacheva@toyota.ru" at bounding box center [460, 232] width 117 height 5
copy span "irina.gorbacheva@toyota.ru"
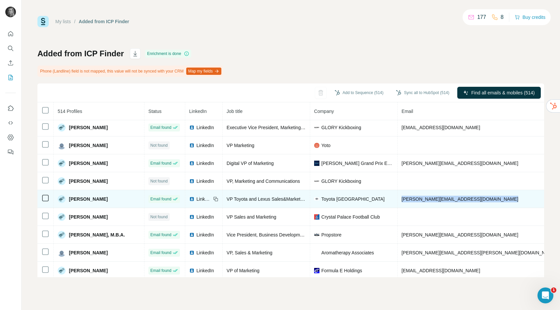
scroll to position [183, 0]
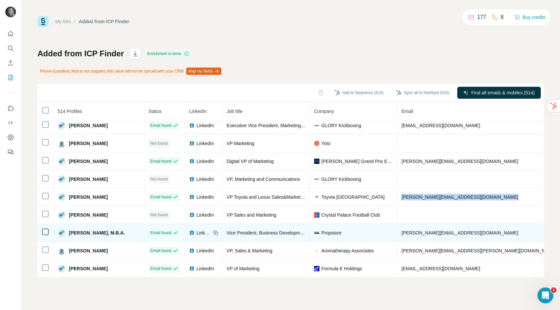
click at [402, 233] on span "chuck@propstore.com" at bounding box center [460, 232] width 117 height 5
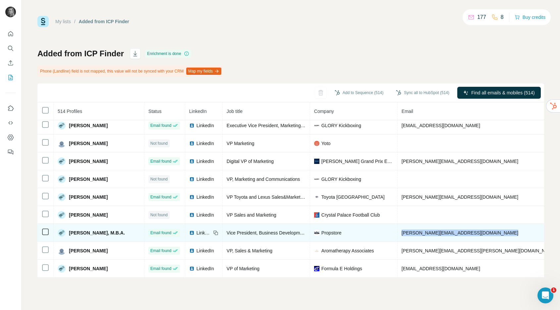
copy span "chuck@propstore.com"
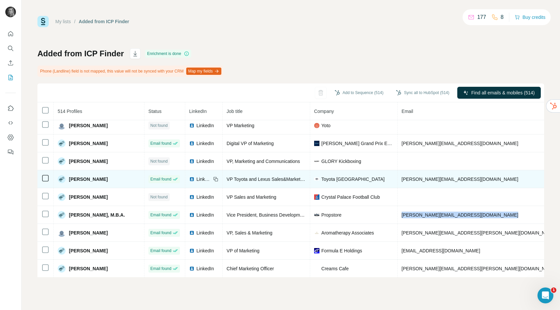
scroll to position [201, 0]
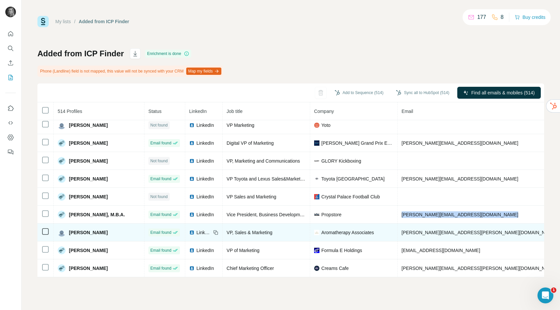
click at [402, 233] on span "charlotte.prescott@aromatherapyassociates.com" at bounding box center [479, 232] width 155 height 5
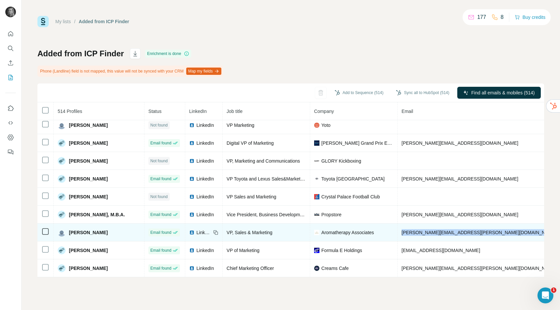
click at [402, 233] on span "charlotte.prescott@aromatherapyassociates.com" at bounding box center [479, 232] width 155 height 5
copy span "charlotte.prescott@aromatherapyassociates.com"
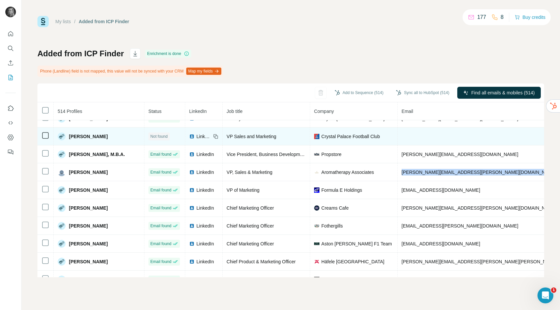
scroll to position [262, 0]
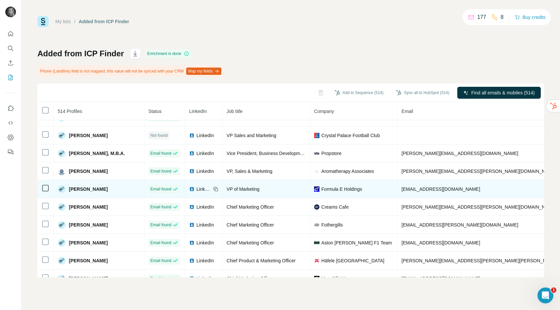
click at [402, 189] on span "aai@fiaformulae.com" at bounding box center [441, 189] width 79 height 5
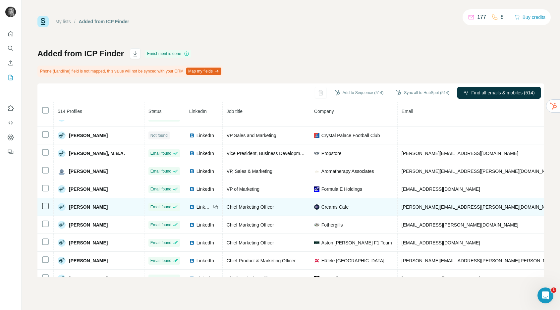
click at [406, 207] on span "simran.sablok@creamscafe.com" at bounding box center [479, 207] width 155 height 5
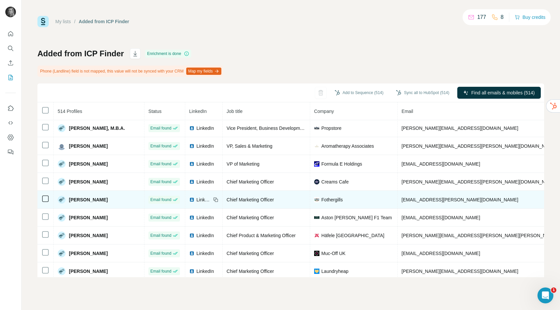
scroll to position [290, 0]
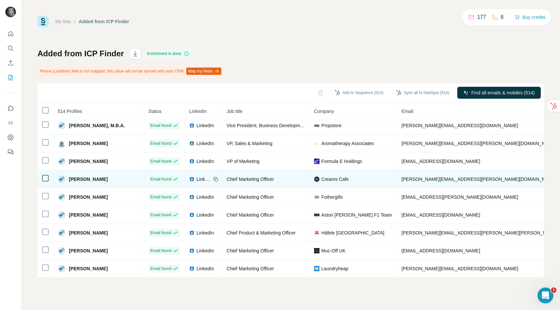
click at [407, 180] on span "simran.sablok@creamscafe.com" at bounding box center [479, 179] width 155 height 5
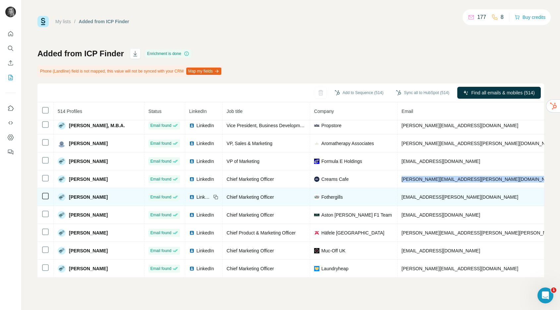
click at [399, 193] on td "sonila.troka@mr-fothergills.co.uk" at bounding box center [499, 197] width 202 height 18
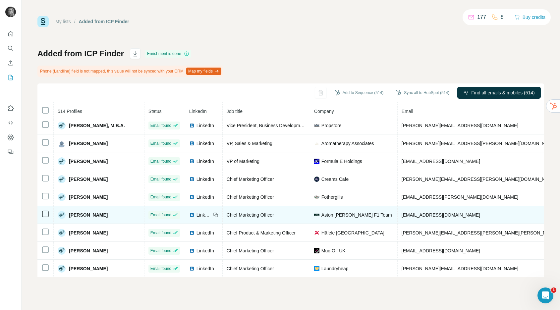
click at [408, 215] on span "rob.bloom@astonmartinf1.com" at bounding box center [441, 215] width 79 height 5
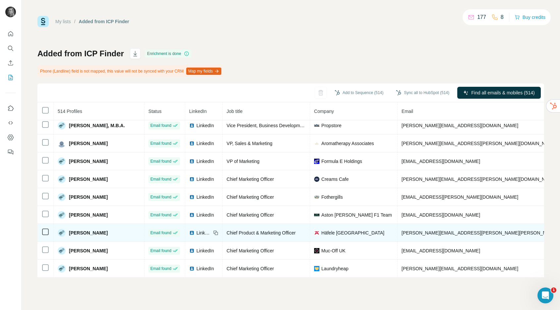
click at [412, 233] on span "rachel.tuckey@hafele.co.uk" at bounding box center [498, 232] width 193 height 5
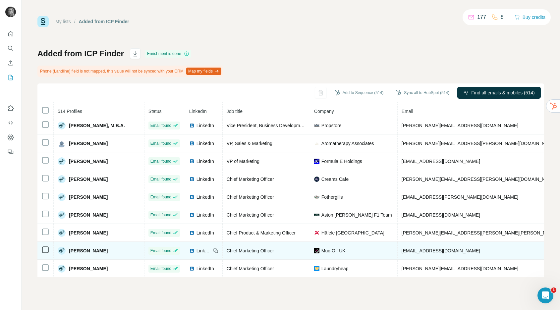
click at [402, 251] on span "or@muc-off.com" at bounding box center [441, 250] width 79 height 5
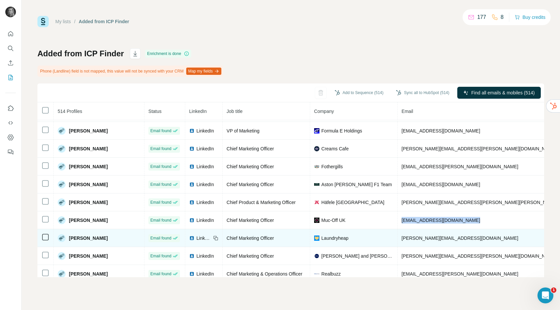
scroll to position [322, 0]
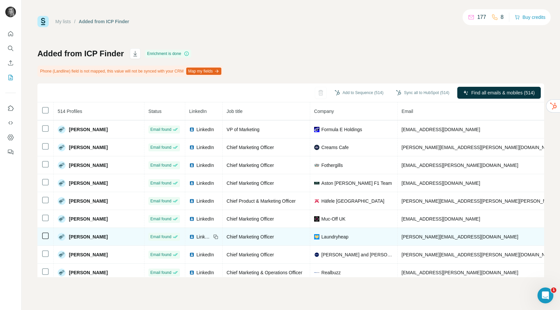
click at [410, 235] on span "miranda@laundryheap.com" at bounding box center [460, 236] width 117 height 5
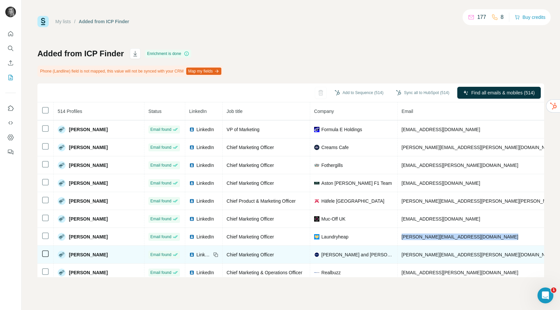
click at [429, 259] on td "louis.turner@barkerandstonehouse.co.uk" at bounding box center [499, 255] width 202 height 18
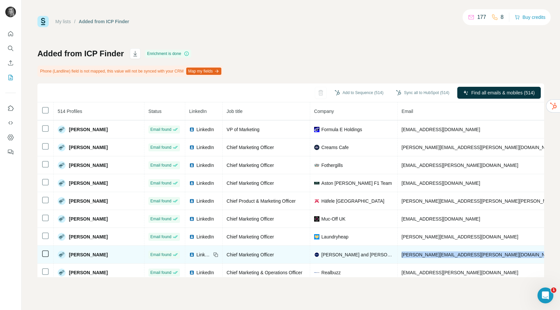
click at [429, 259] on td "louis.turner@barkerandstonehouse.co.uk" at bounding box center [499, 255] width 202 height 18
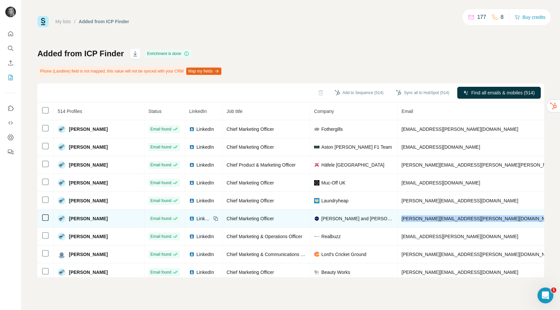
scroll to position [361, 0]
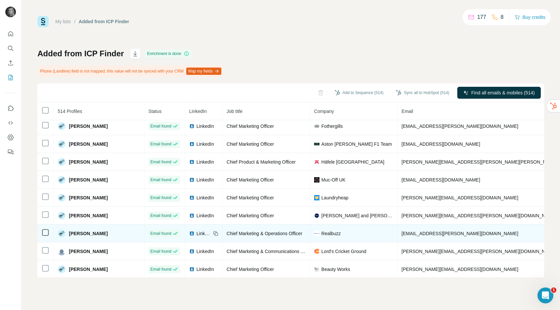
click at [413, 233] on span "kirsty.angove@realbuzz.com" at bounding box center [460, 233] width 117 height 5
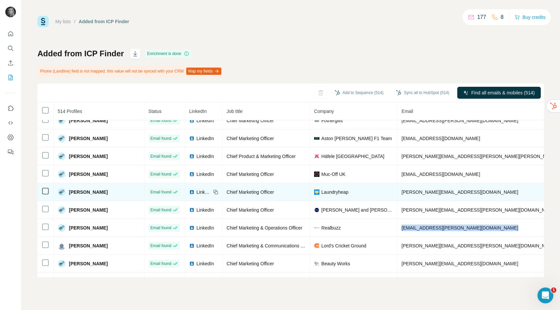
scroll to position [380, 0]
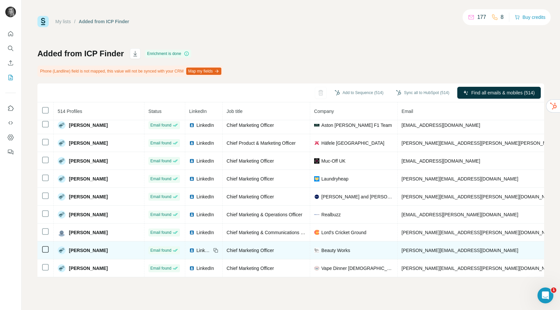
click at [402, 251] on span "julie.snape@beautyworksonline.com" at bounding box center [460, 250] width 117 height 5
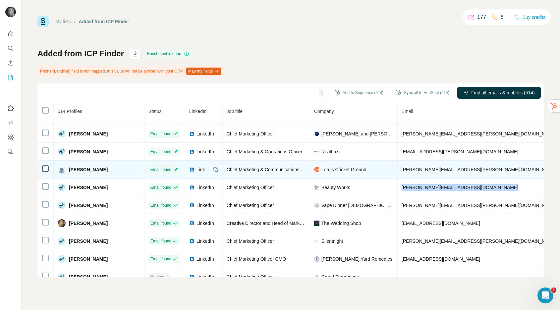
scroll to position [451, 0]
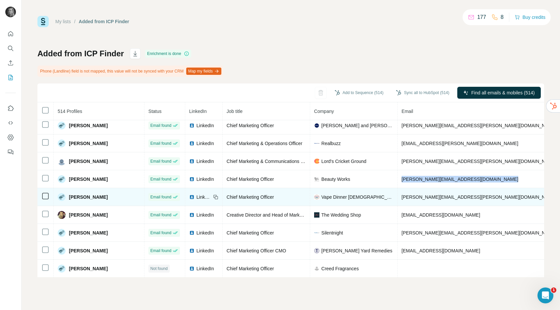
click at [405, 198] on span "john.taylor@vapedinnerlady.com" at bounding box center [479, 197] width 155 height 5
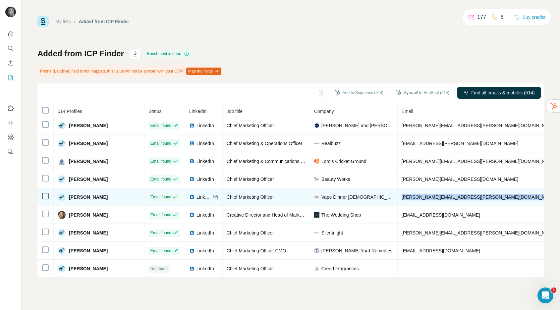
click at [405, 198] on span "john.taylor@vapedinnerlady.com" at bounding box center [479, 197] width 155 height 5
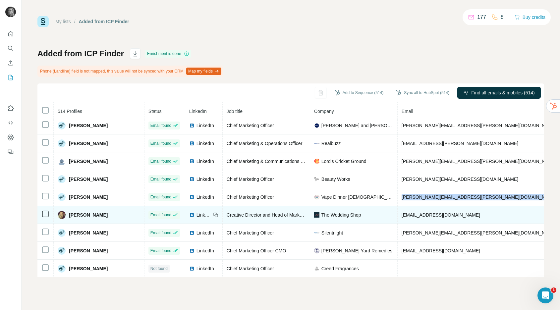
click at [411, 215] on span "jemma@weddingshop.com" at bounding box center [441, 215] width 79 height 5
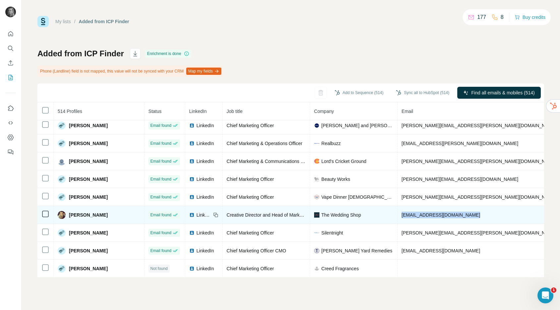
click at [411, 215] on span "jemma@weddingshop.com" at bounding box center [441, 215] width 79 height 5
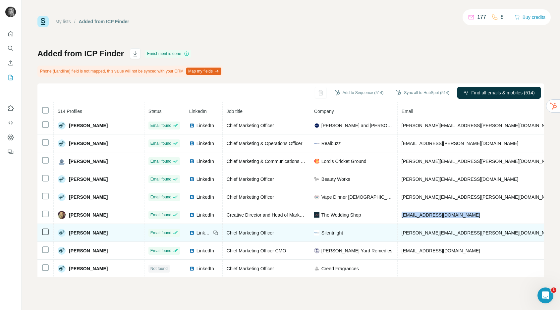
click at [410, 233] on span "ian.lambert@silentnight.co.uk" at bounding box center [479, 232] width 155 height 5
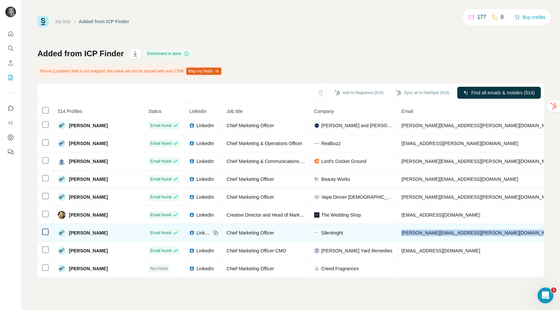
click at [410, 233] on span "ian.lambert@silentnight.co.uk" at bounding box center [479, 232] width 155 height 5
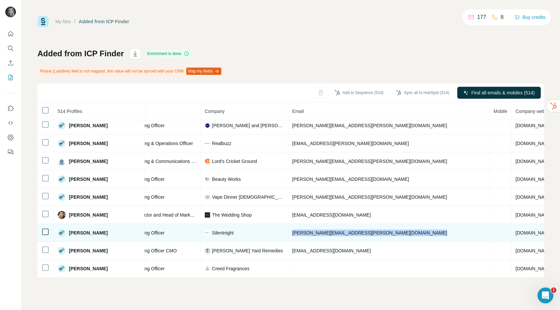
scroll to position [451, 115]
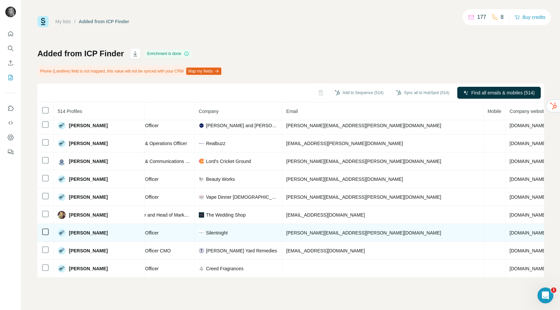
click at [510, 231] on span "silentnight.co.uk" at bounding box center [528, 232] width 37 height 5
click at [307, 234] on span "ian.lambert@silentnight.co.uk" at bounding box center [363, 232] width 155 height 5
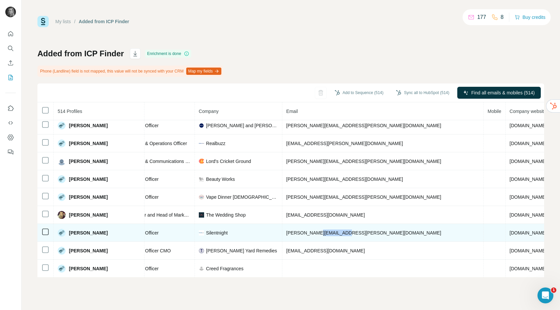
click at [297, 234] on span "ian.lambert@silentnight.co.uk" at bounding box center [363, 232] width 155 height 5
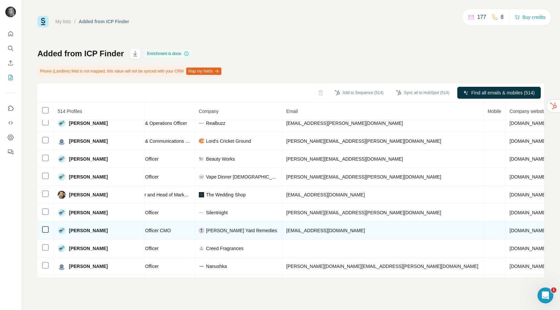
click at [286, 232] on span "goh@nealsyardremedies.com" at bounding box center [325, 230] width 79 height 5
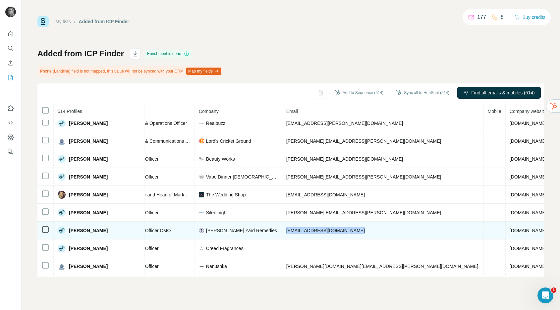
click at [286, 232] on span "goh@nealsyardremedies.com" at bounding box center [325, 230] width 79 height 5
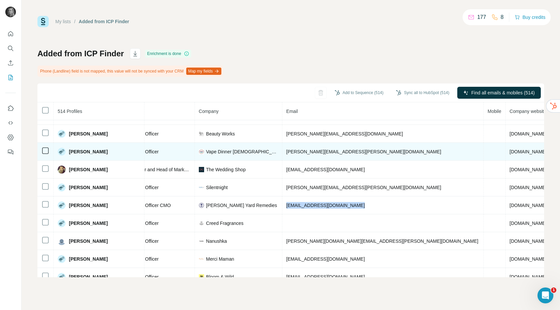
scroll to position [504, 115]
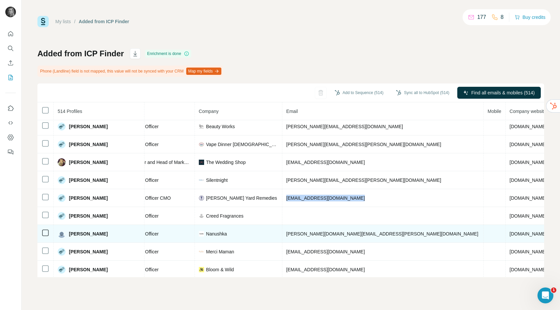
click at [298, 235] on span "daniela.gallo@savetheduck.com" at bounding box center [382, 233] width 192 height 5
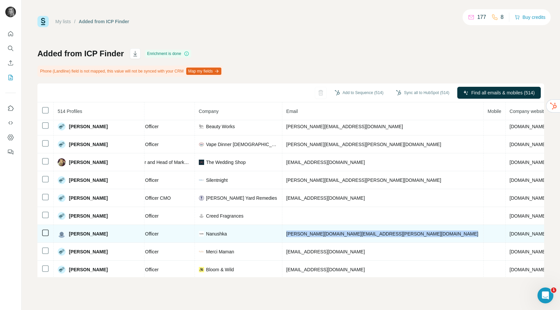
click at [298, 235] on span "daniela.gallo@savetheduck.com" at bounding box center [382, 233] width 192 height 5
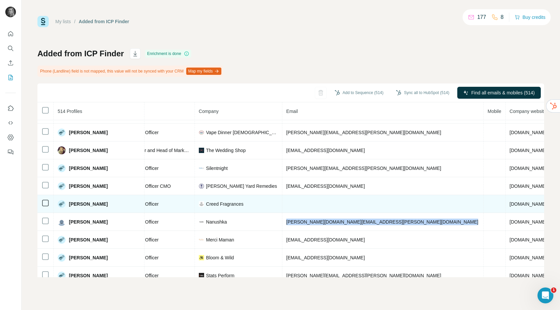
scroll to position [516, 115]
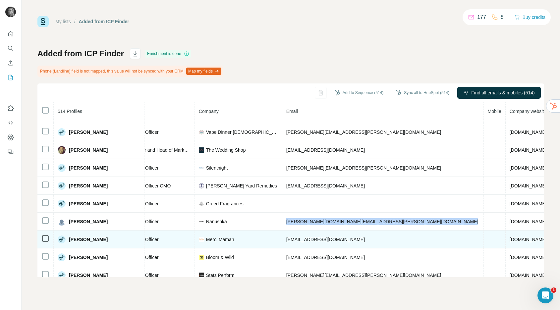
click at [311, 236] on td "claire@mercimamanboutique.com" at bounding box center [383, 240] width 202 height 18
click at [311, 242] on td "claire@mercimamanboutique.com" at bounding box center [383, 240] width 202 height 18
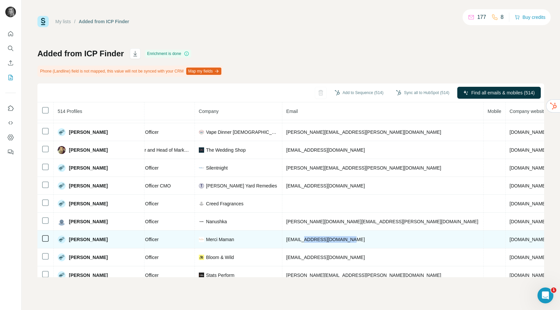
click at [311, 242] on td "claire@mercimamanboutique.com" at bounding box center [383, 240] width 202 height 18
